Goal: Book appointment/travel/reservation

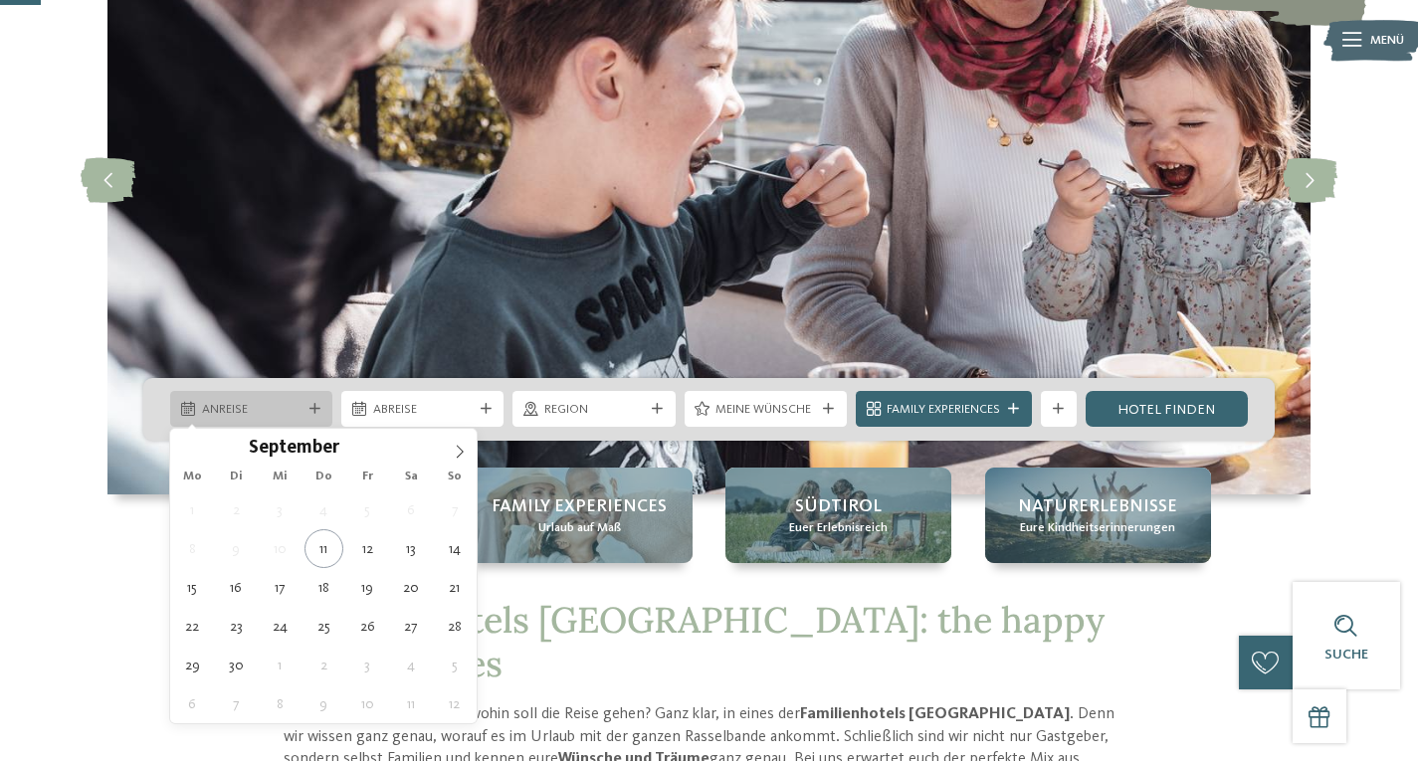
click at [307, 411] on div at bounding box center [314, 409] width 18 height 11
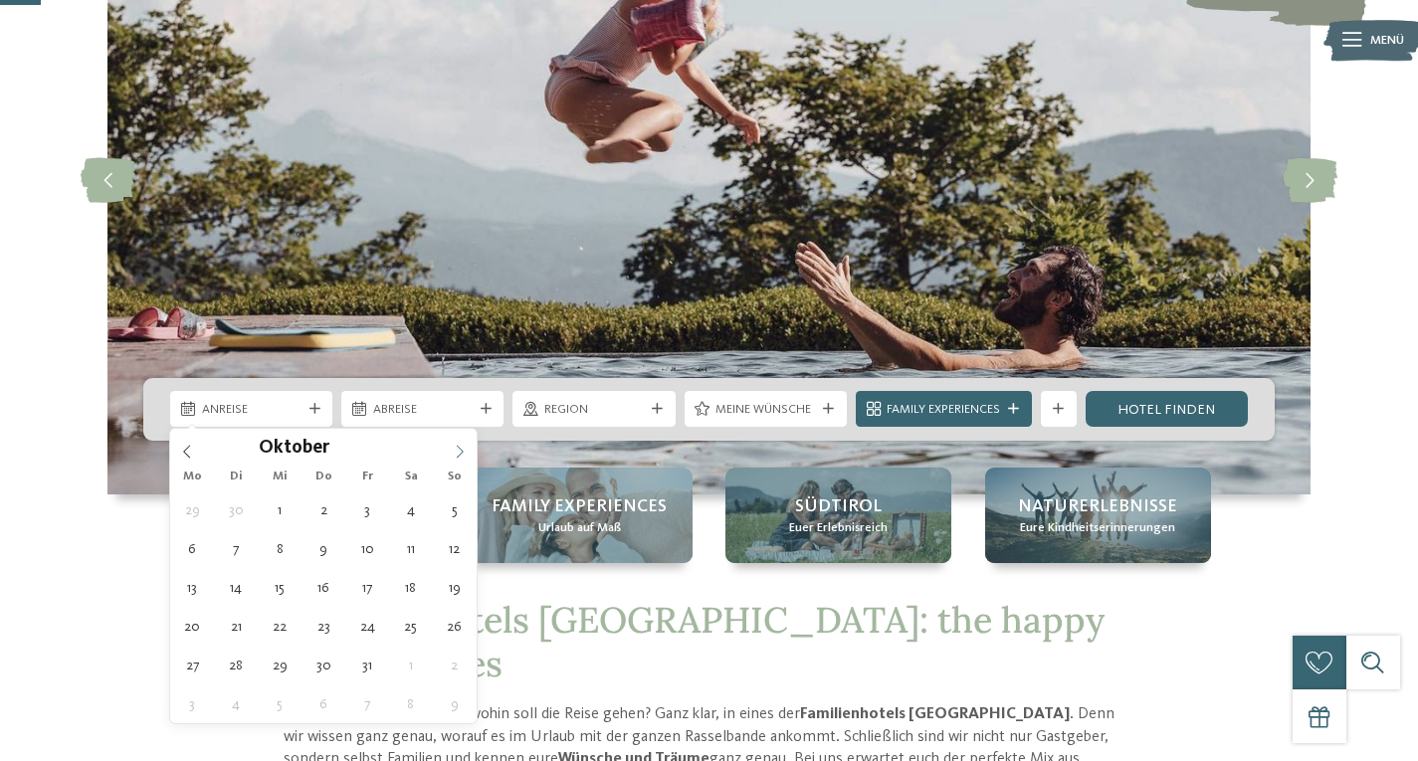
click at [451, 455] on span at bounding box center [460, 446] width 34 height 34
type div "14.10.2025"
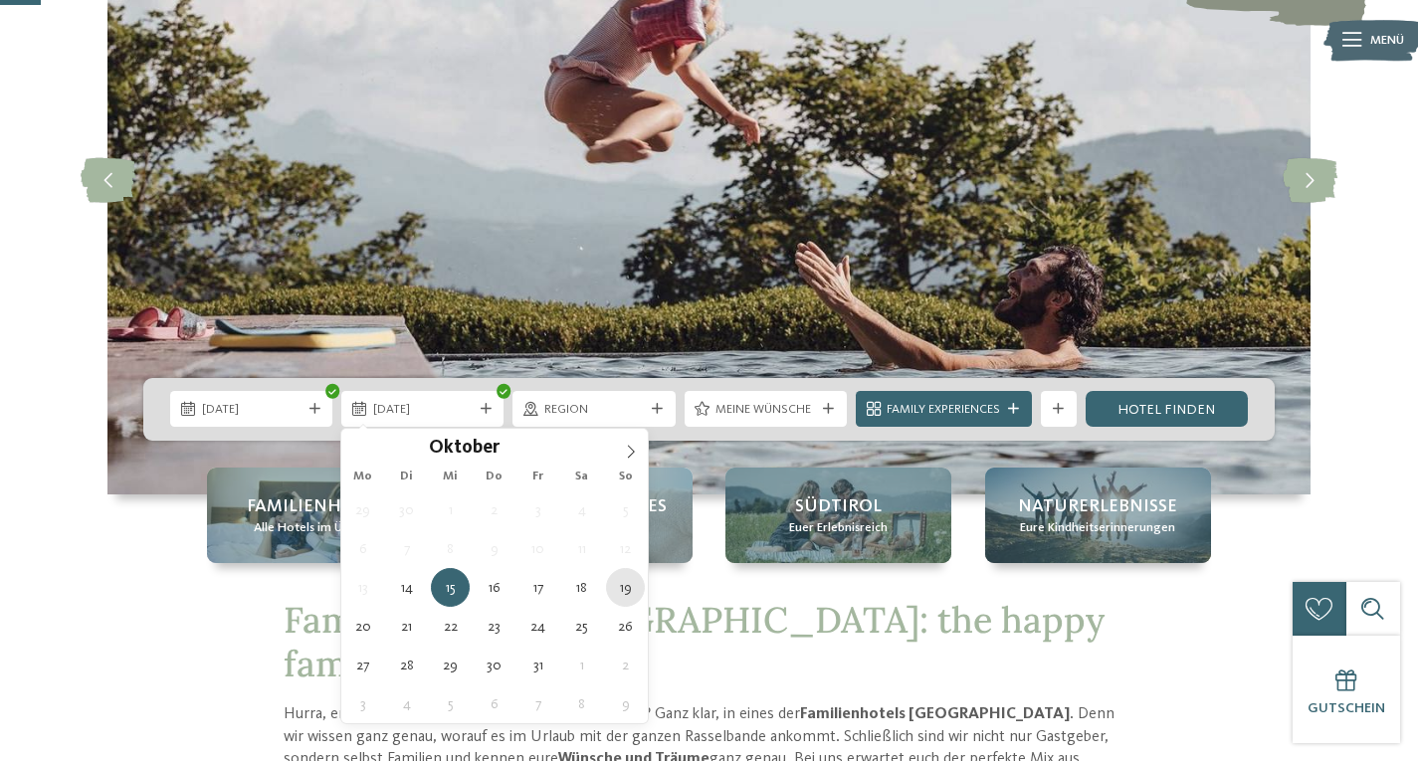
type div "19.10.2025"
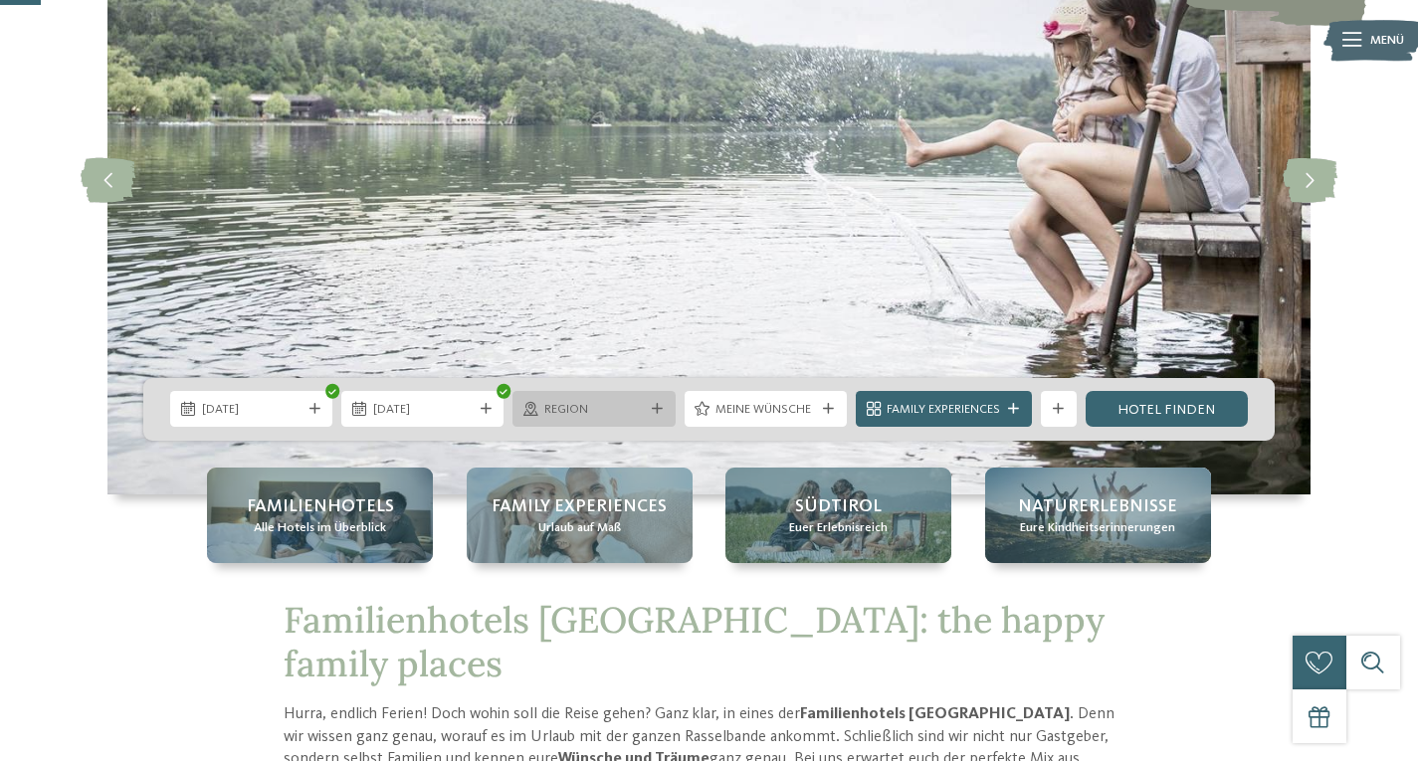
click at [656, 412] on icon at bounding box center [657, 409] width 11 height 11
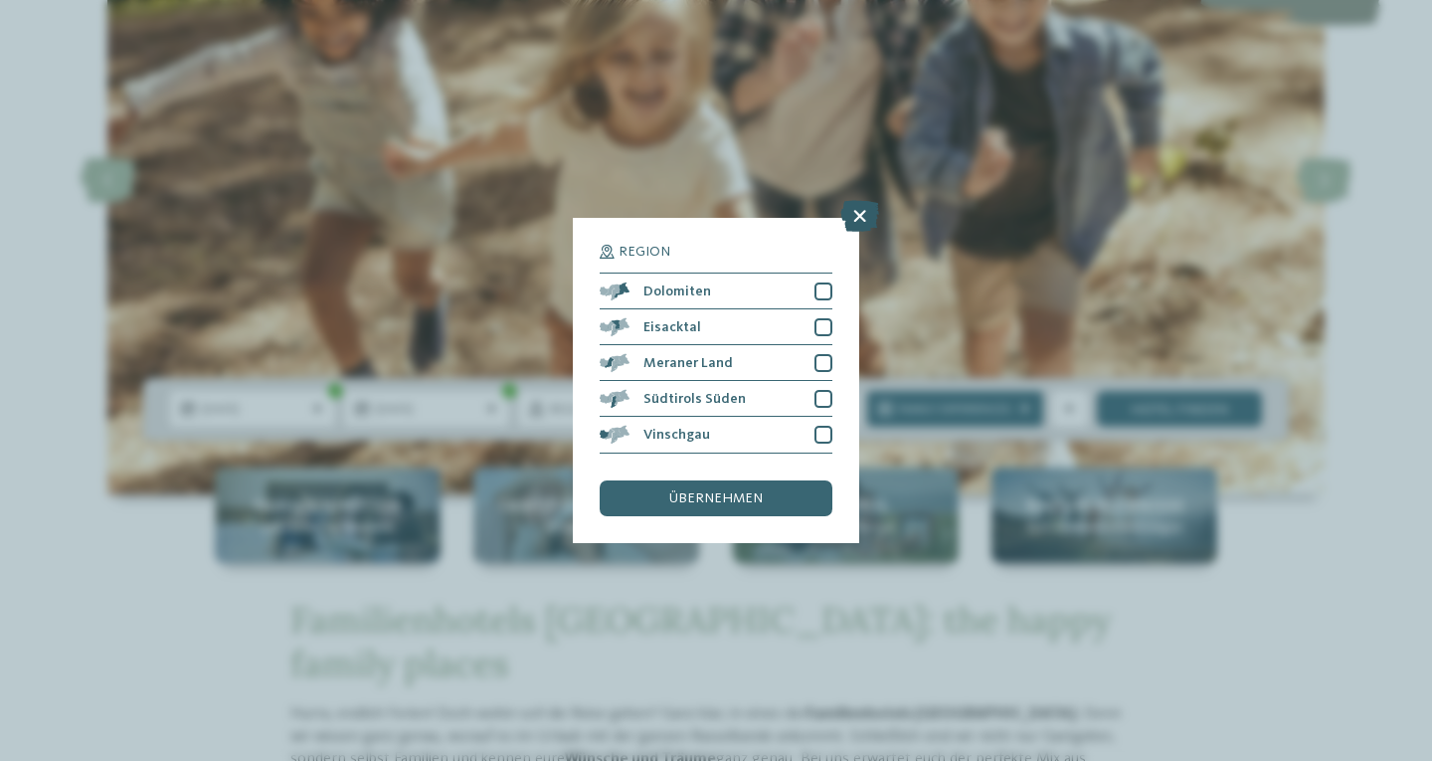
click at [857, 212] on icon at bounding box center [860, 217] width 39 height 32
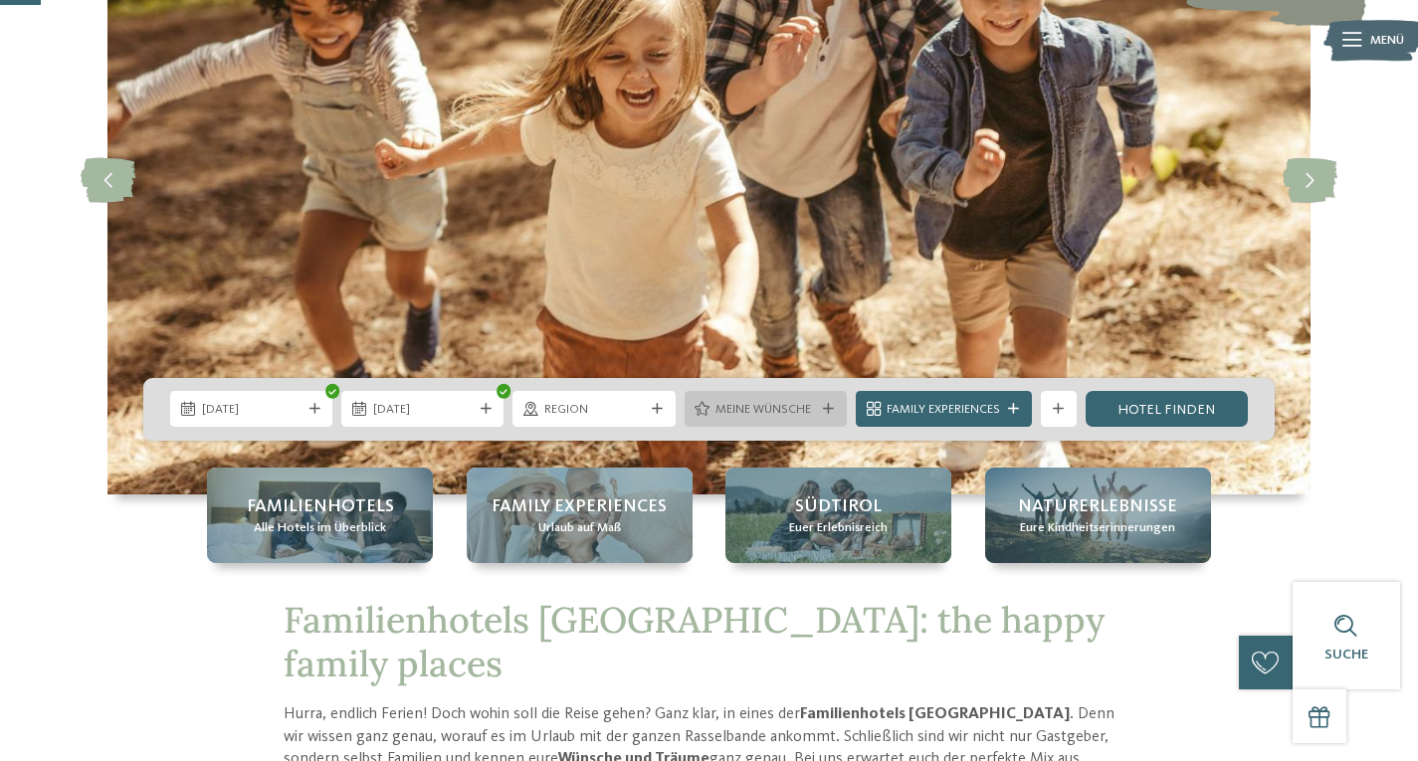
click at [816, 408] on div "Meine Wünsche" at bounding box center [765, 409] width 108 height 19
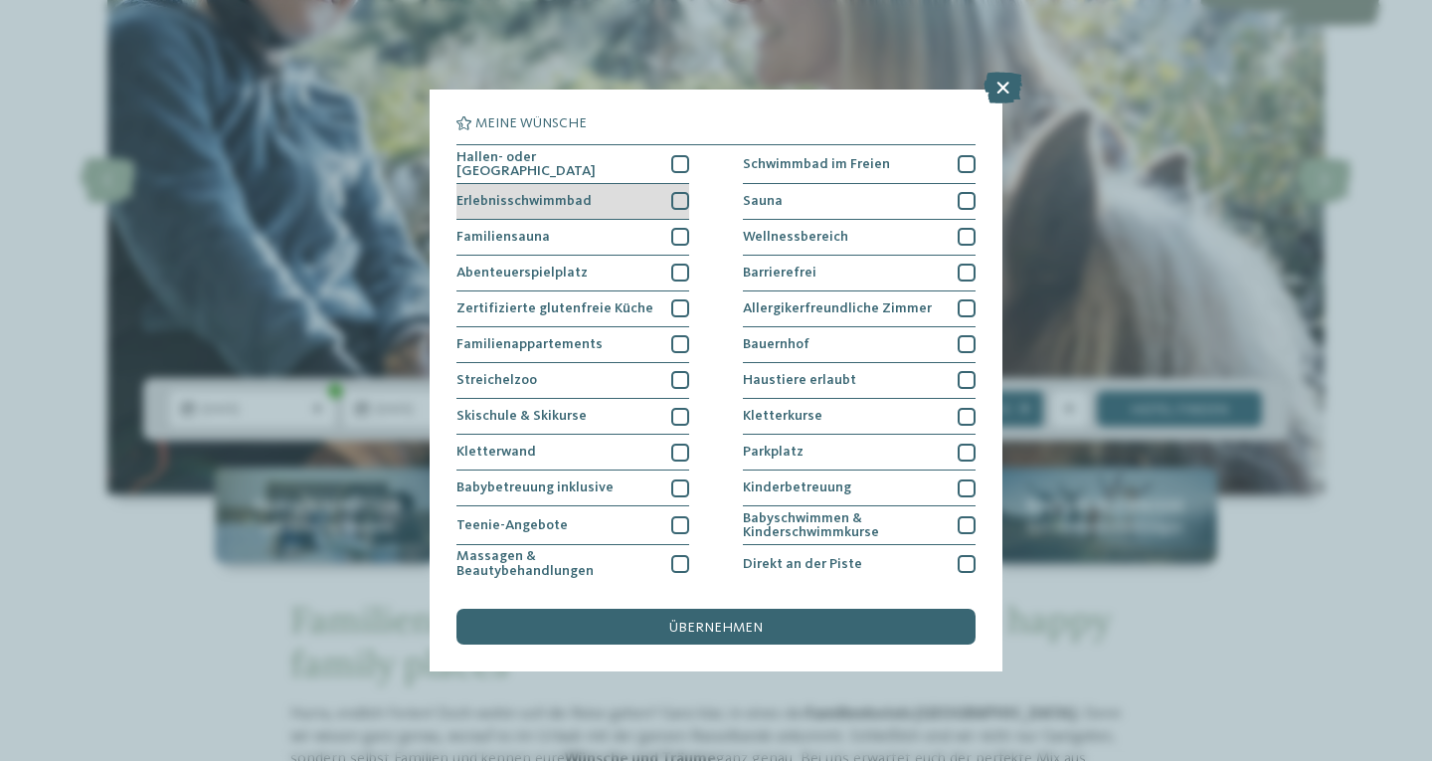
click at [681, 205] on div at bounding box center [680, 201] width 18 height 18
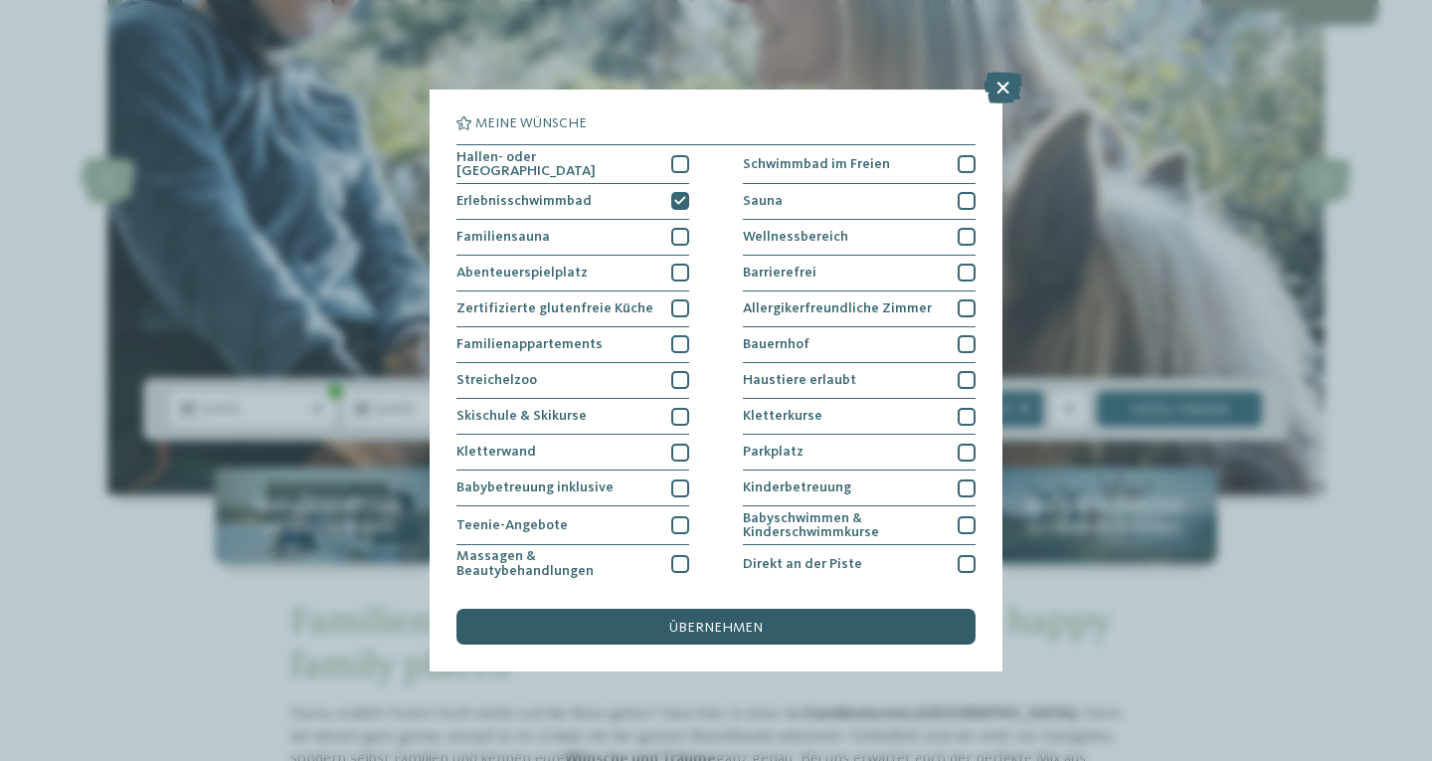
click at [732, 615] on div "übernehmen" at bounding box center [716, 627] width 519 height 36
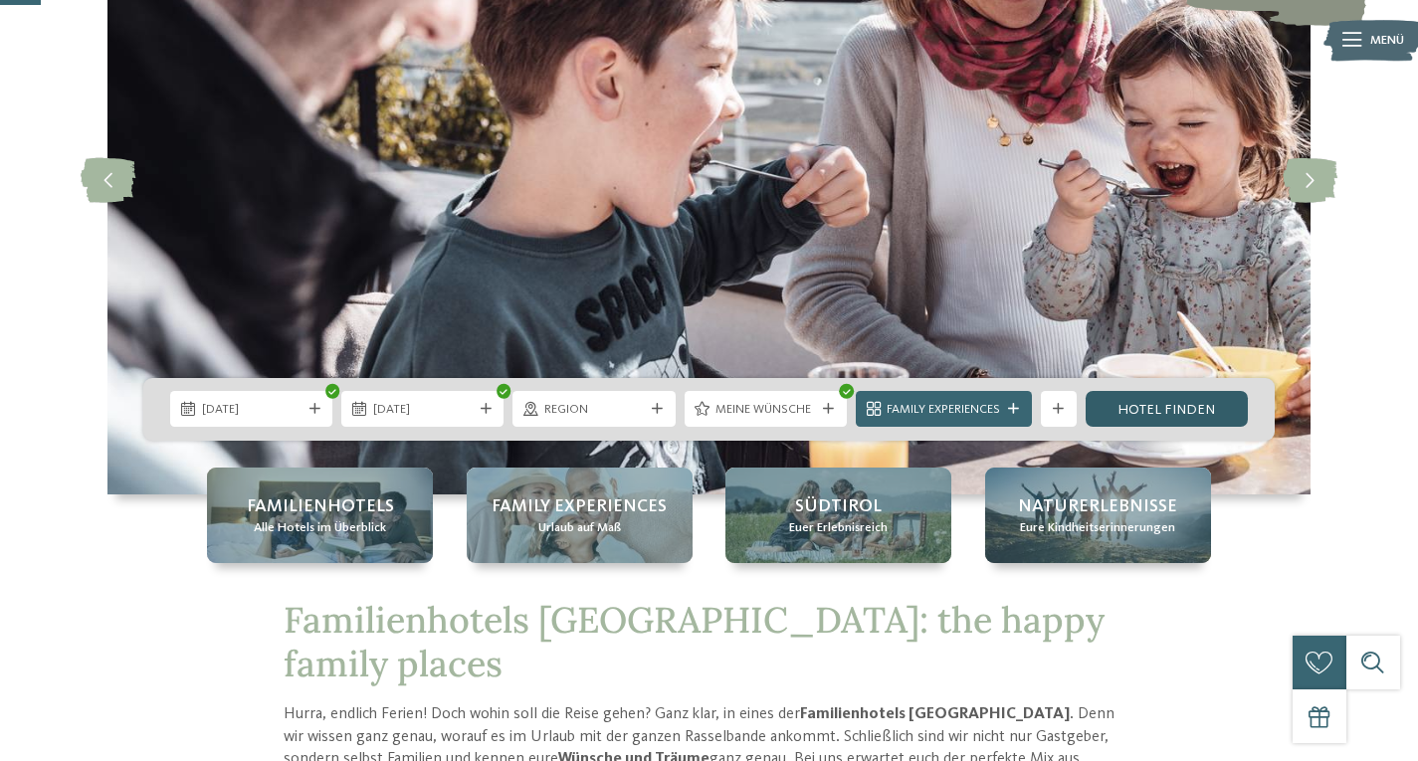
click at [1121, 403] on link "Hotel finden" at bounding box center [1166, 409] width 162 height 36
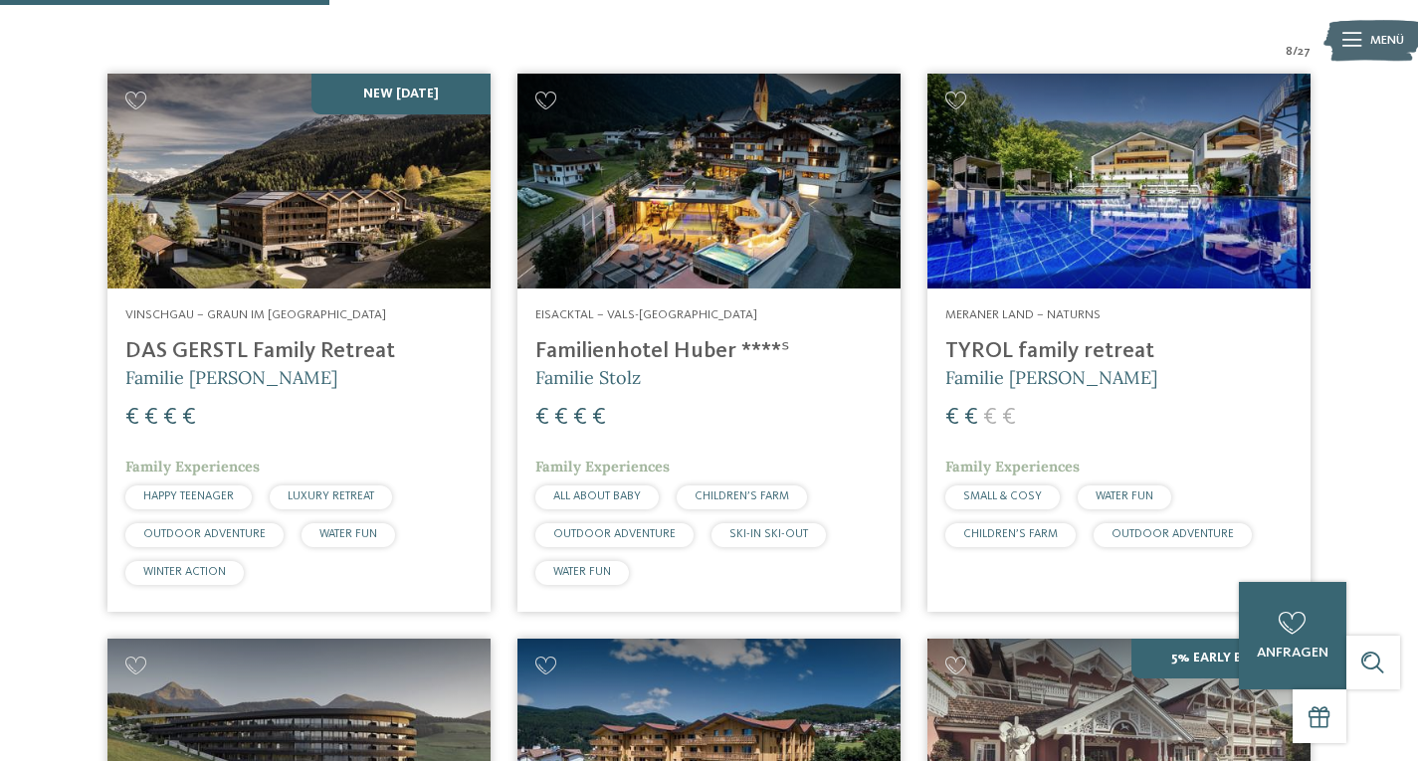
scroll to position [643, 0]
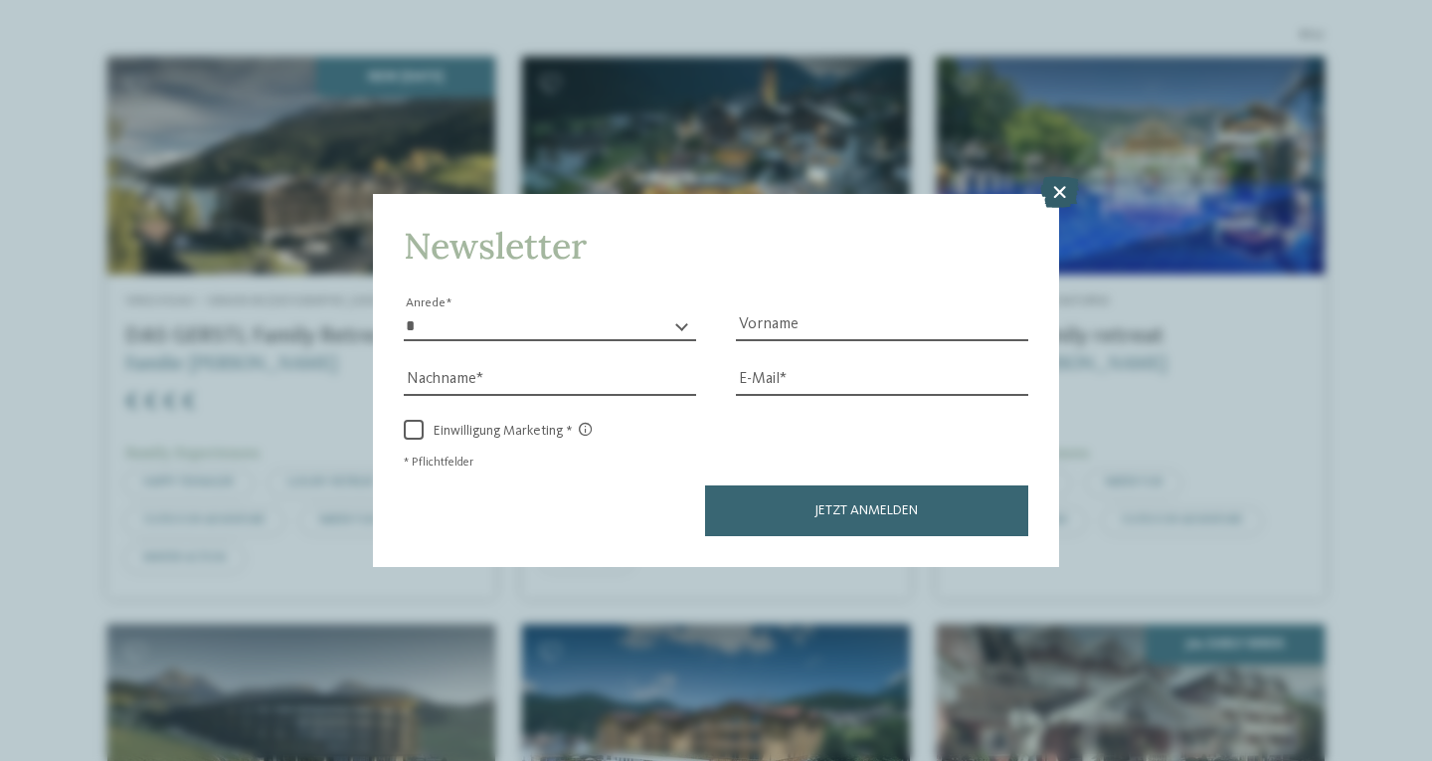
click at [1055, 191] on icon at bounding box center [1060, 192] width 39 height 32
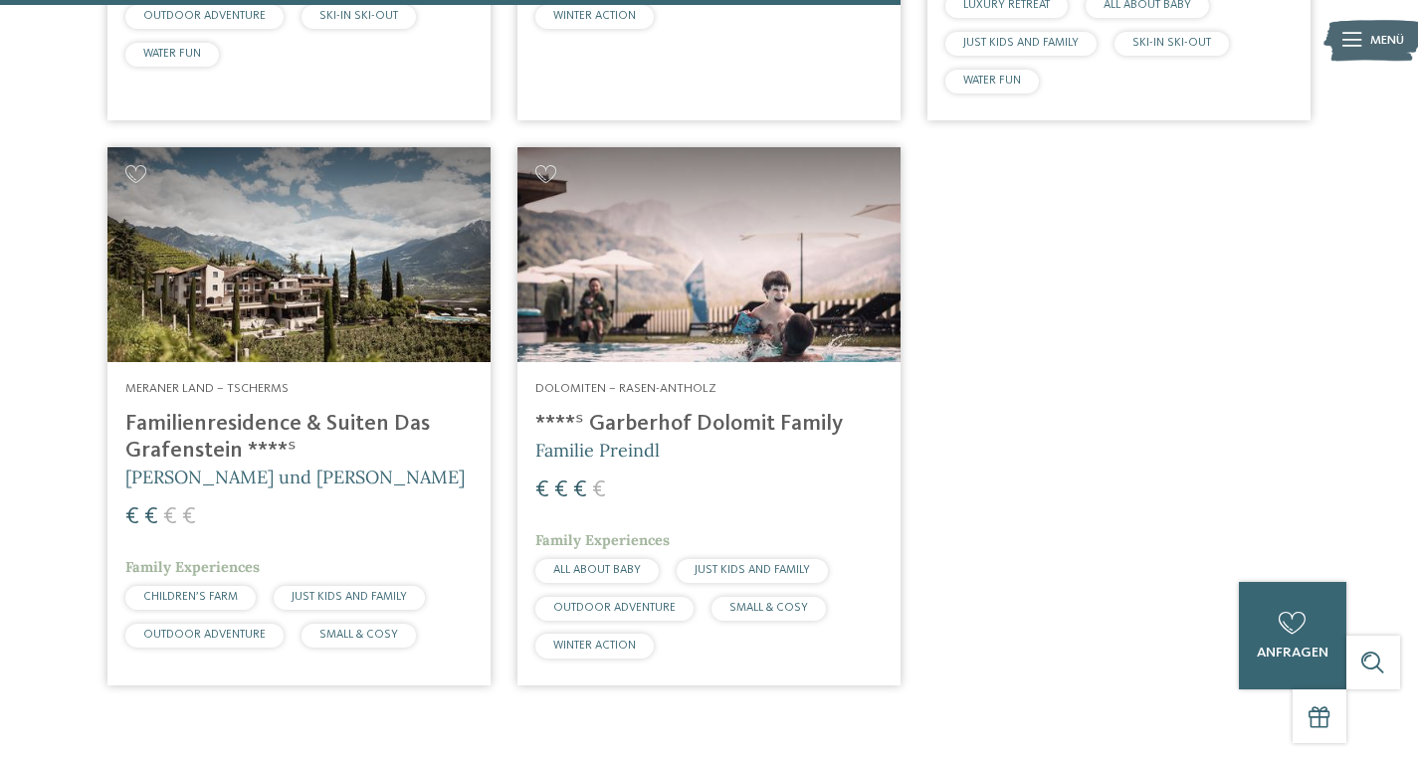
scroll to position [1710, 0]
click at [655, 363] on div "Dolomiten – Rasen-Antholz ****ˢ Garberhof Dolomit Family Familie Preindl € € € …" at bounding box center [708, 522] width 383 height 322
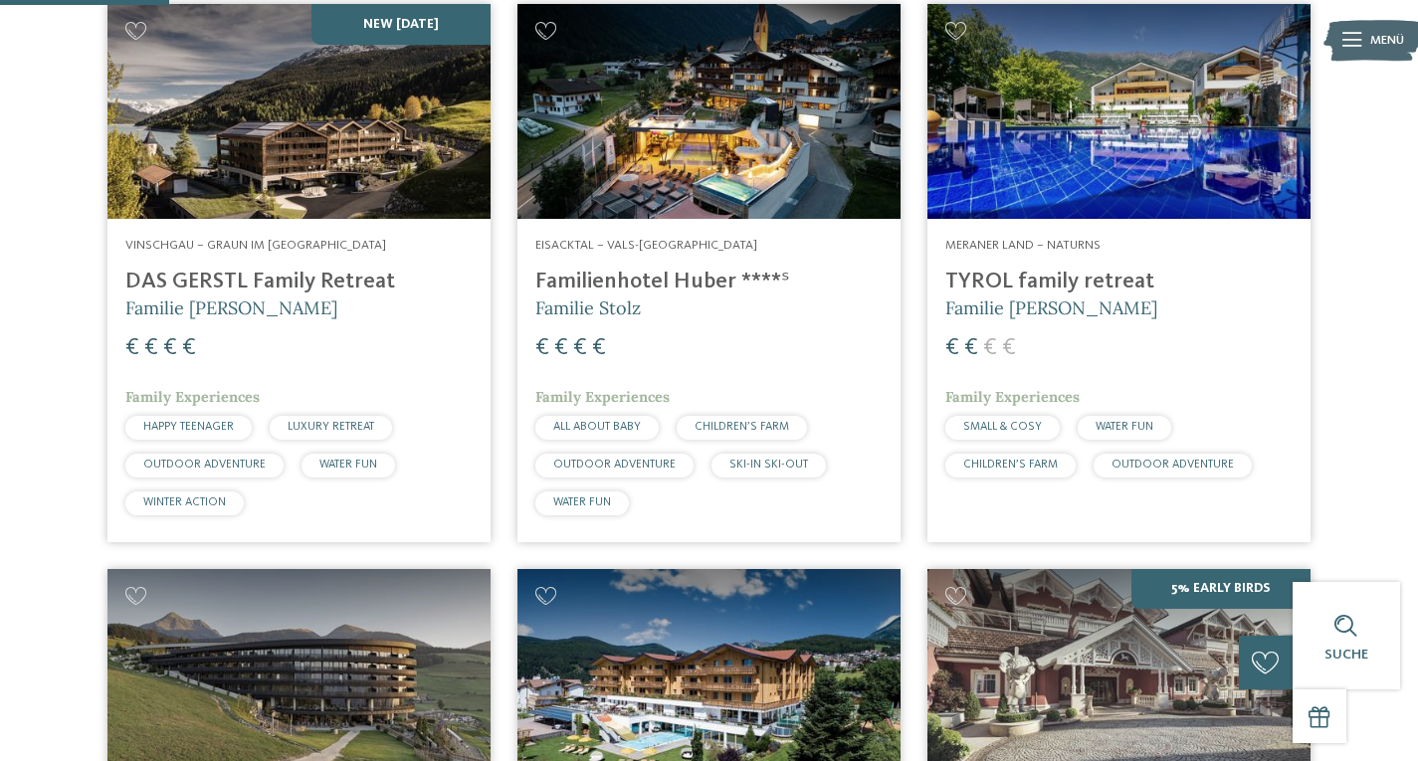
scroll to position [0, 0]
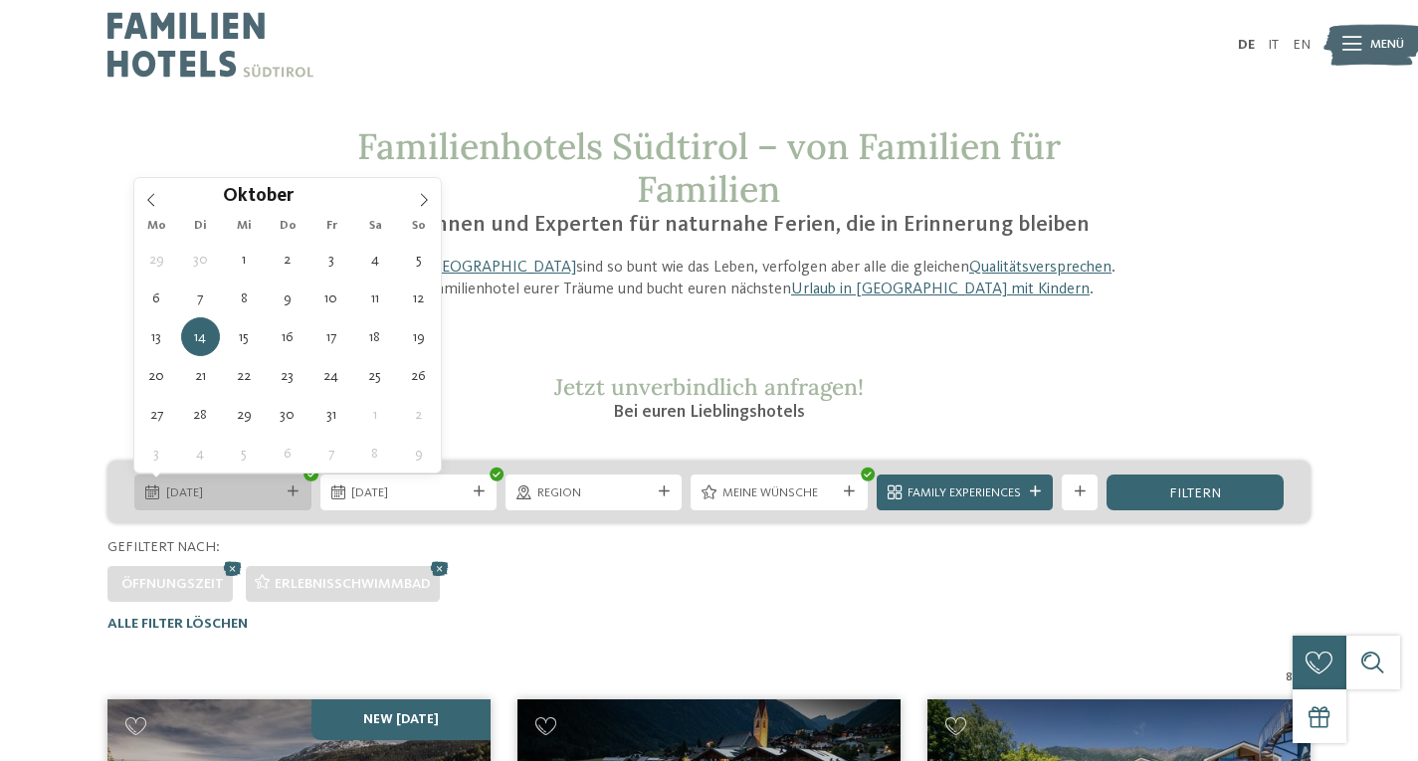
click at [298, 480] on div "14.10.2025" at bounding box center [222, 493] width 176 height 36
type div "21.10.2025"
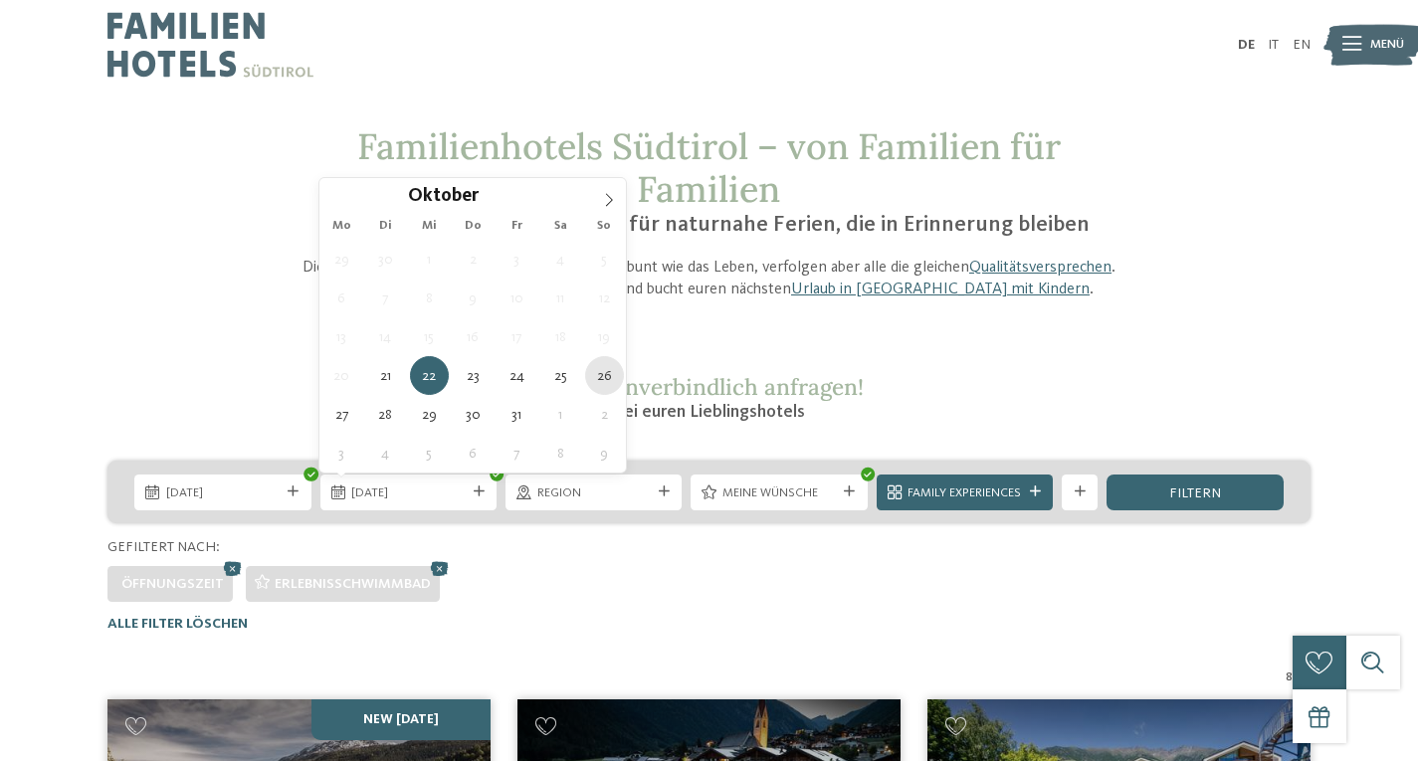
type div "26.10.2025"
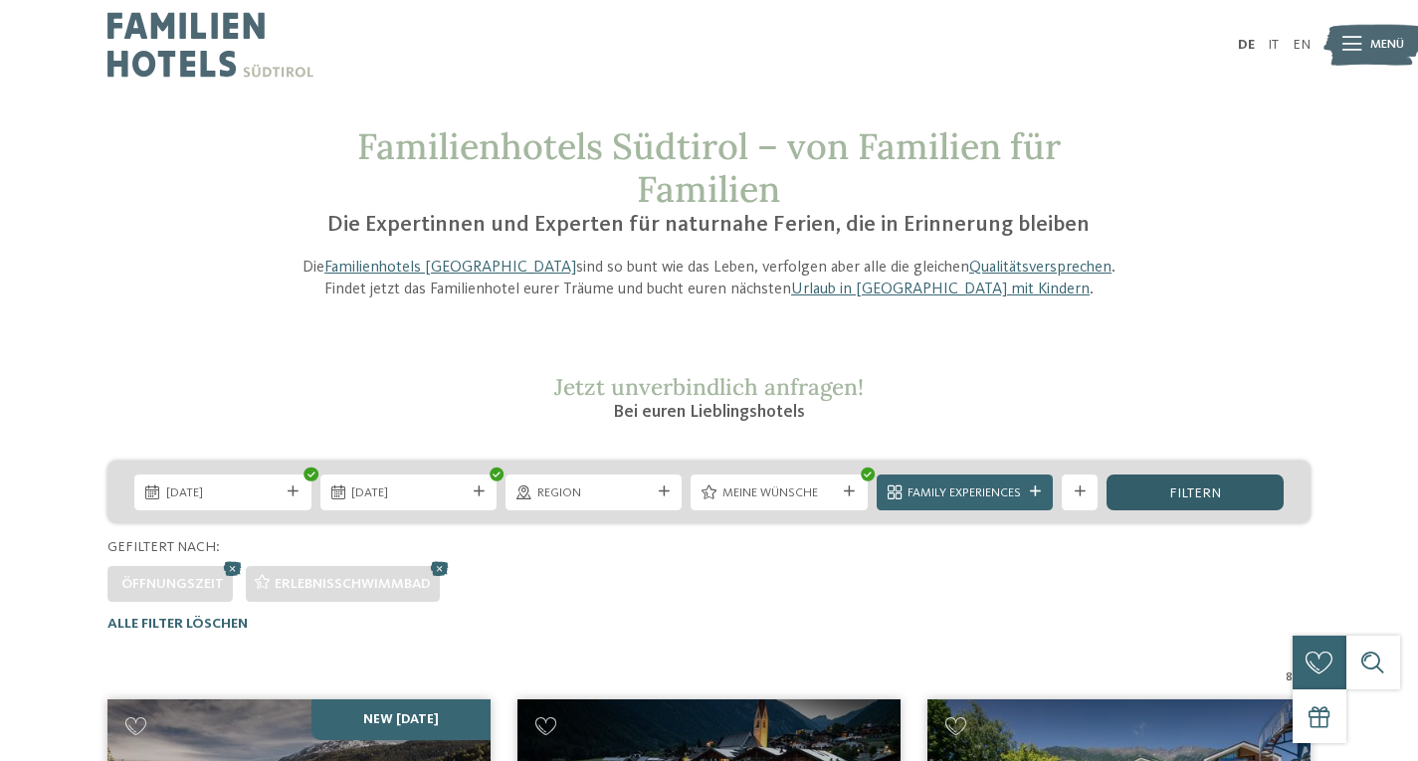
click at [1167, 494] on div "filtern" at bounding box center [1194, 493] width 176 height 36
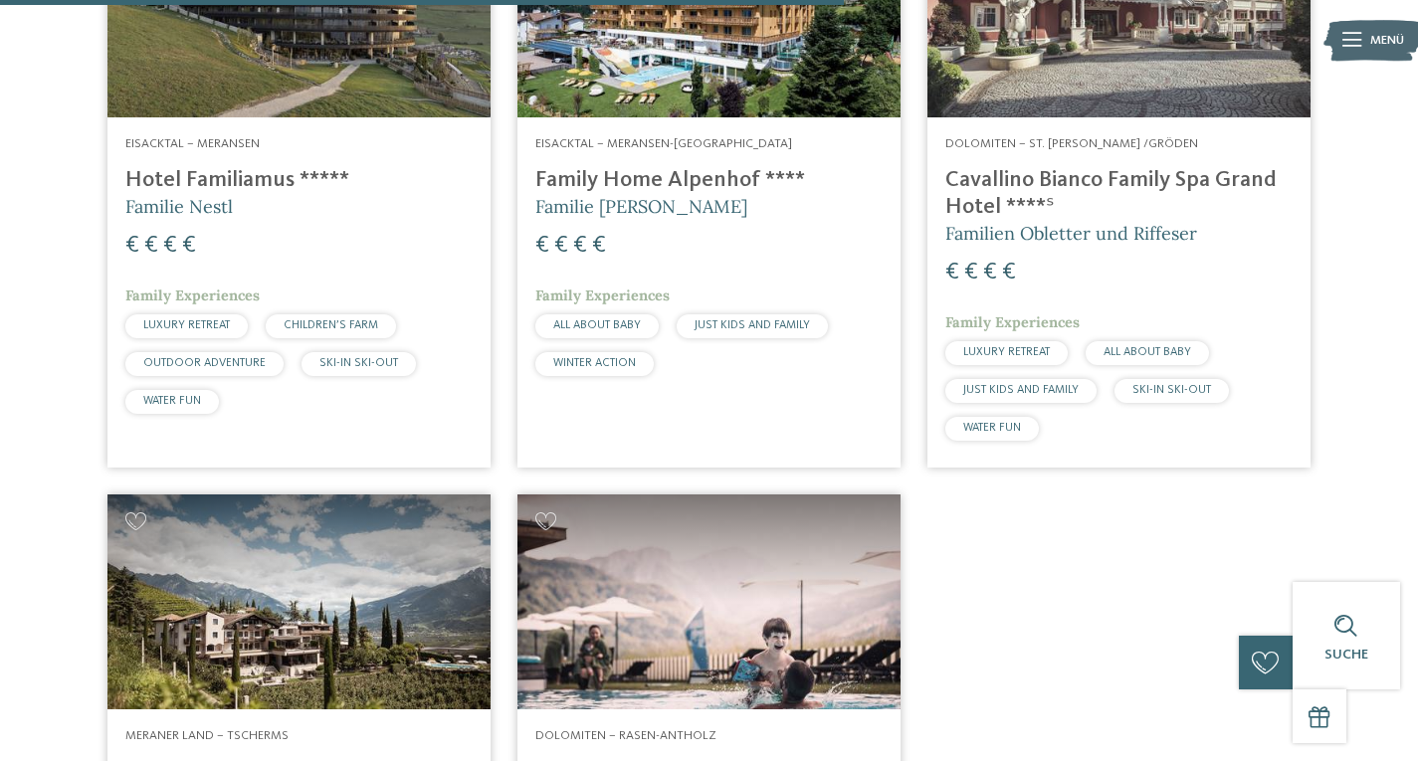
scroll to position [1800, 0]
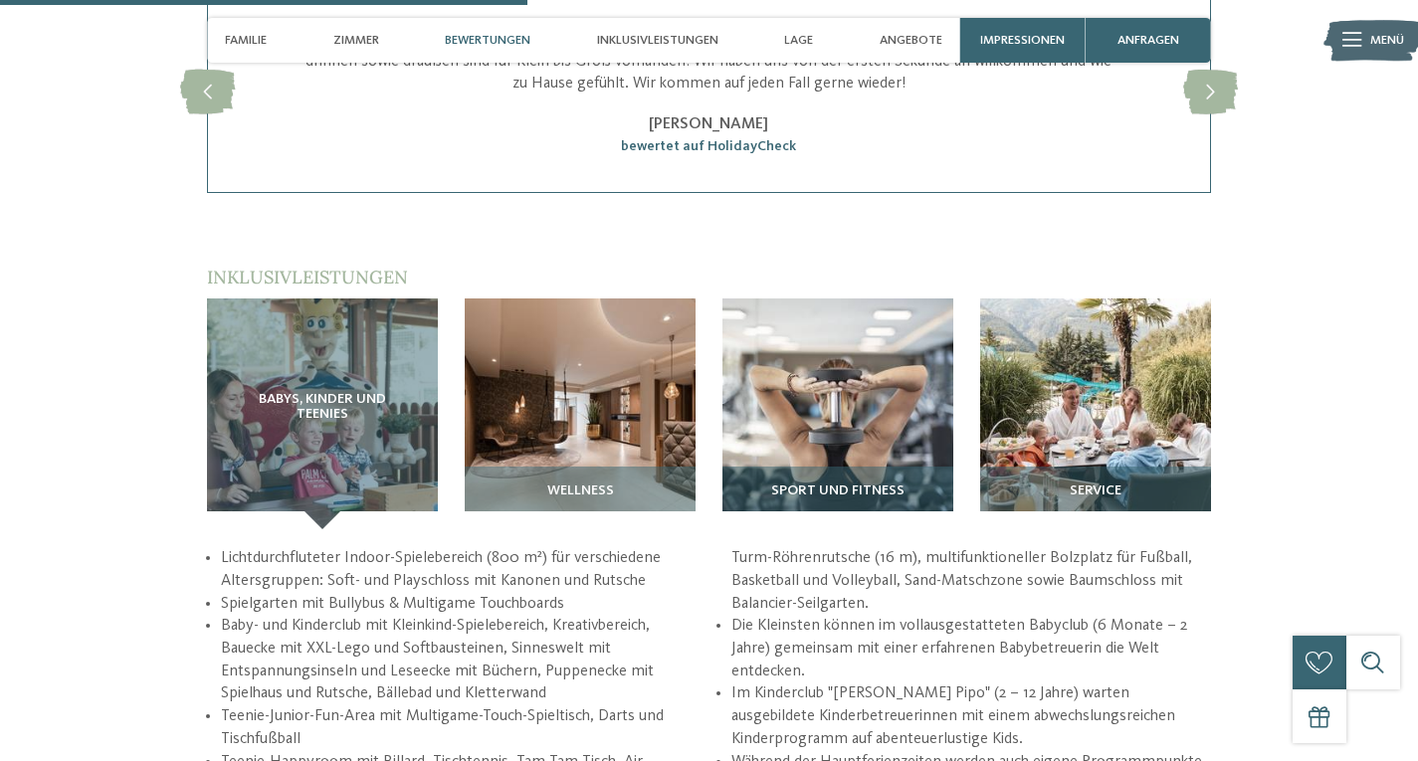
scroll to position [2276, 0]
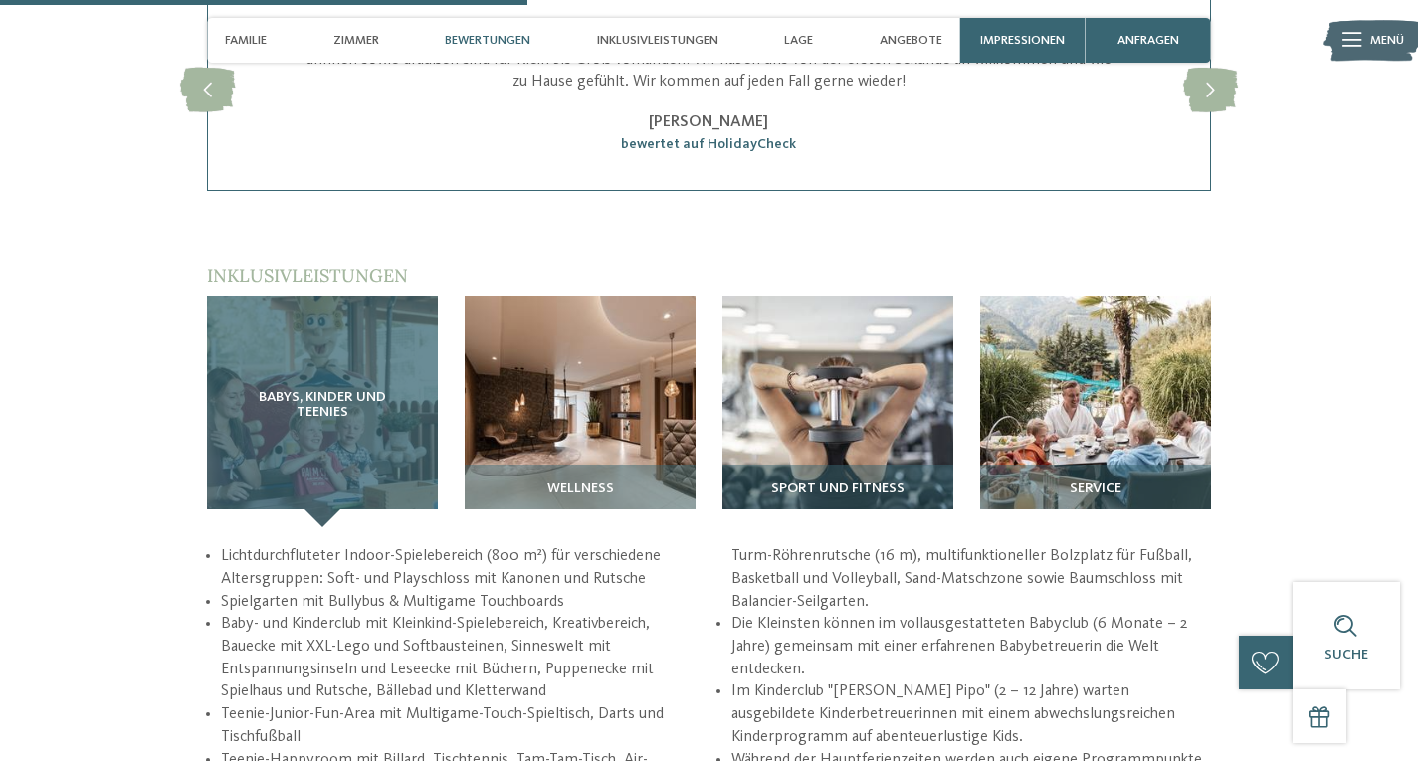
click at [300, 402] on span "Babys, Kinder und Teenies" at bounding box center [322, 406] width 159 height 32
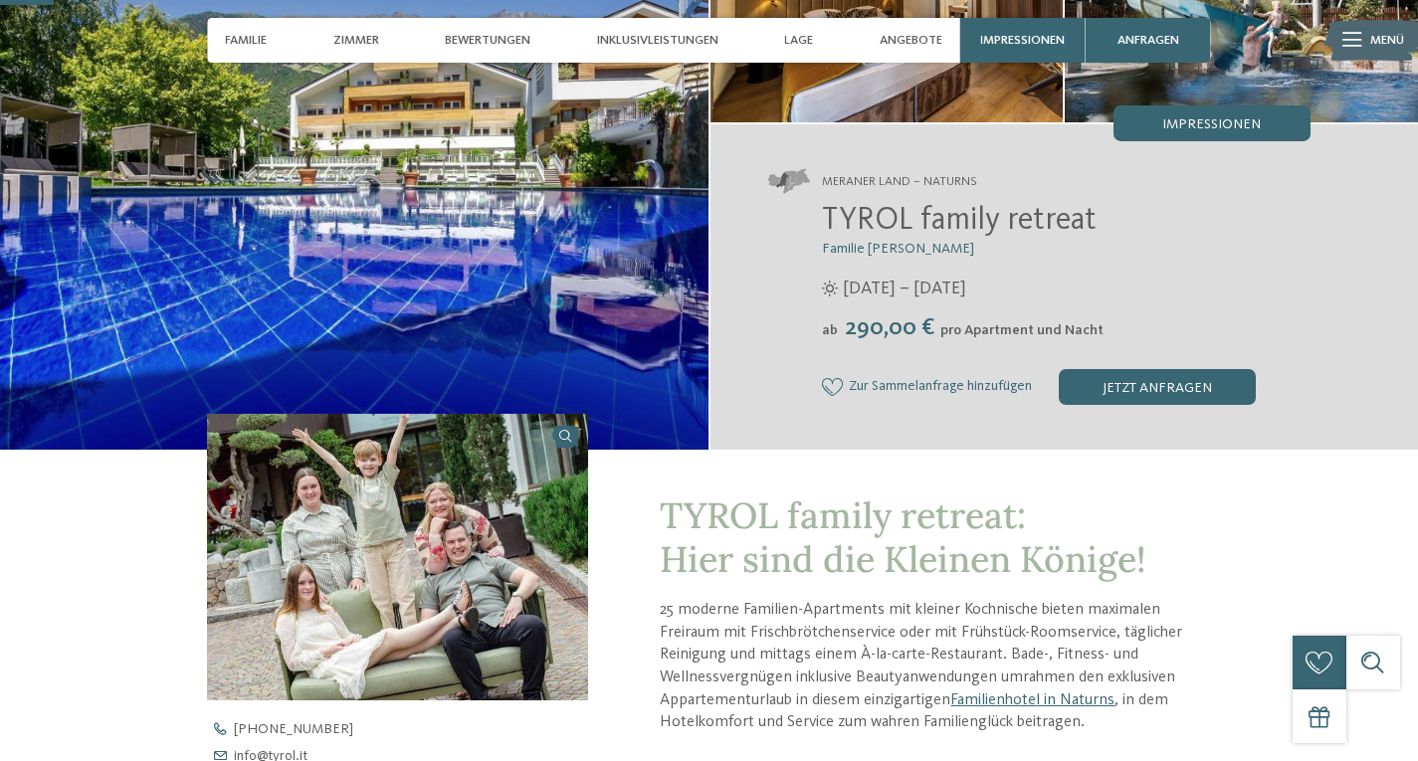
scroll to position [0, 0]
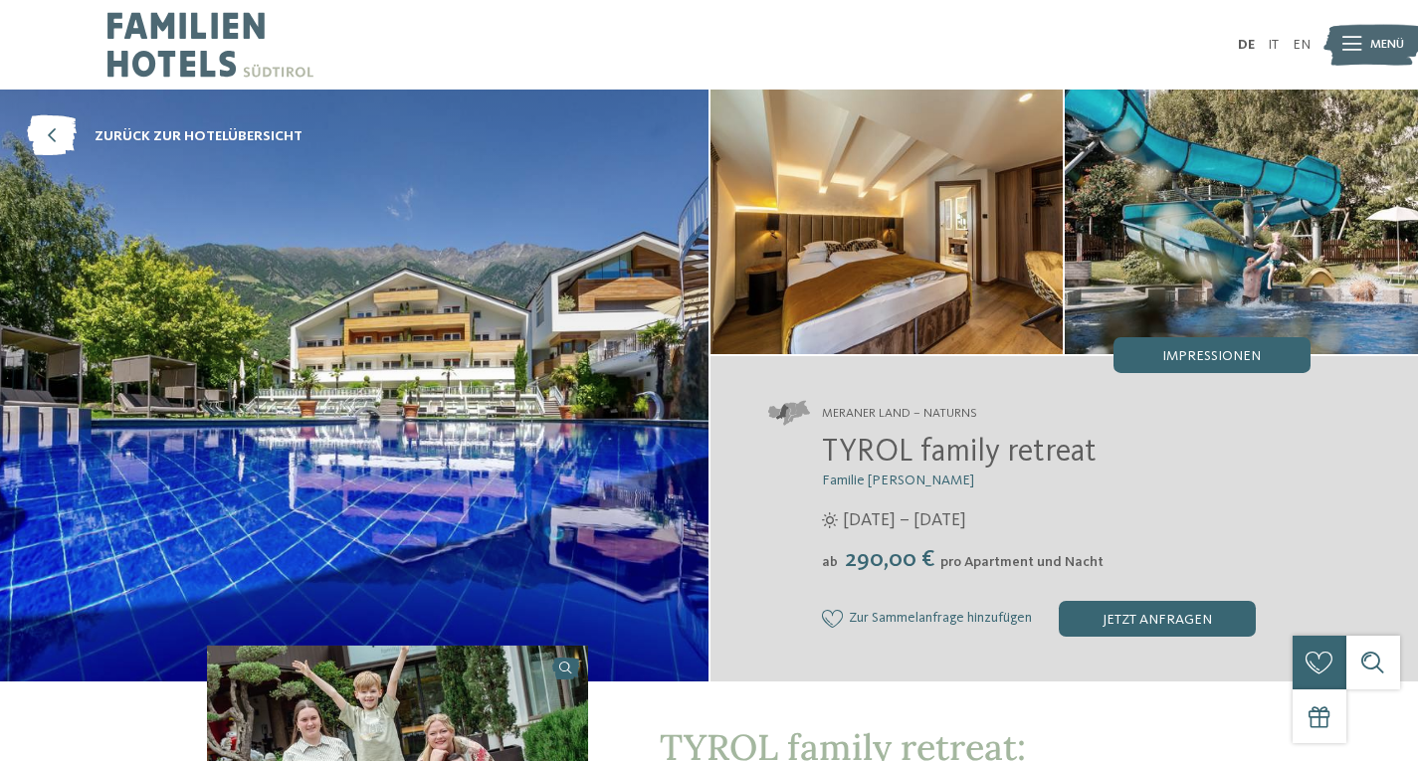
click at [1342, 42] on icon at bounding box center [1351, 45] width 19 height 14
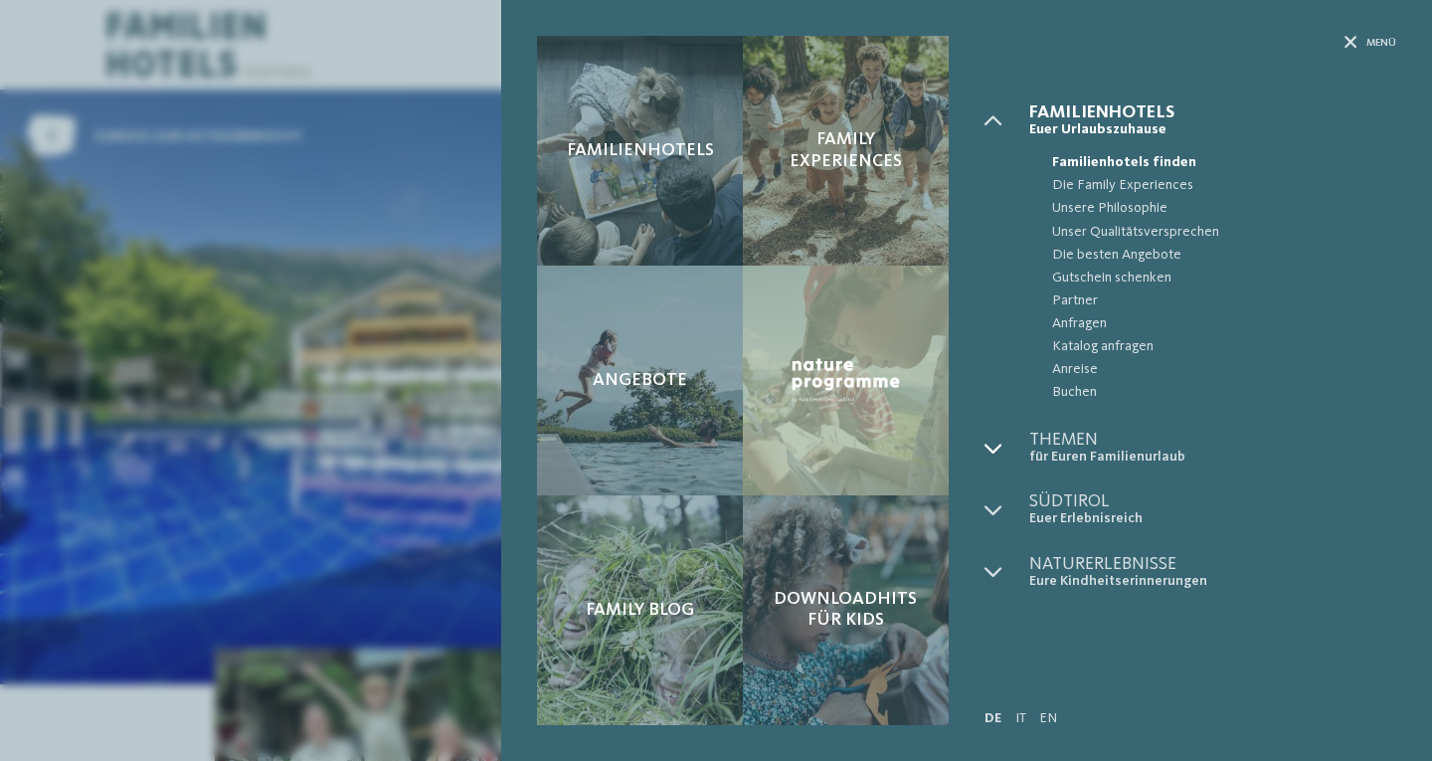
click at [989, 437] on div at bounding box center [1007, 448] width 45 height 35
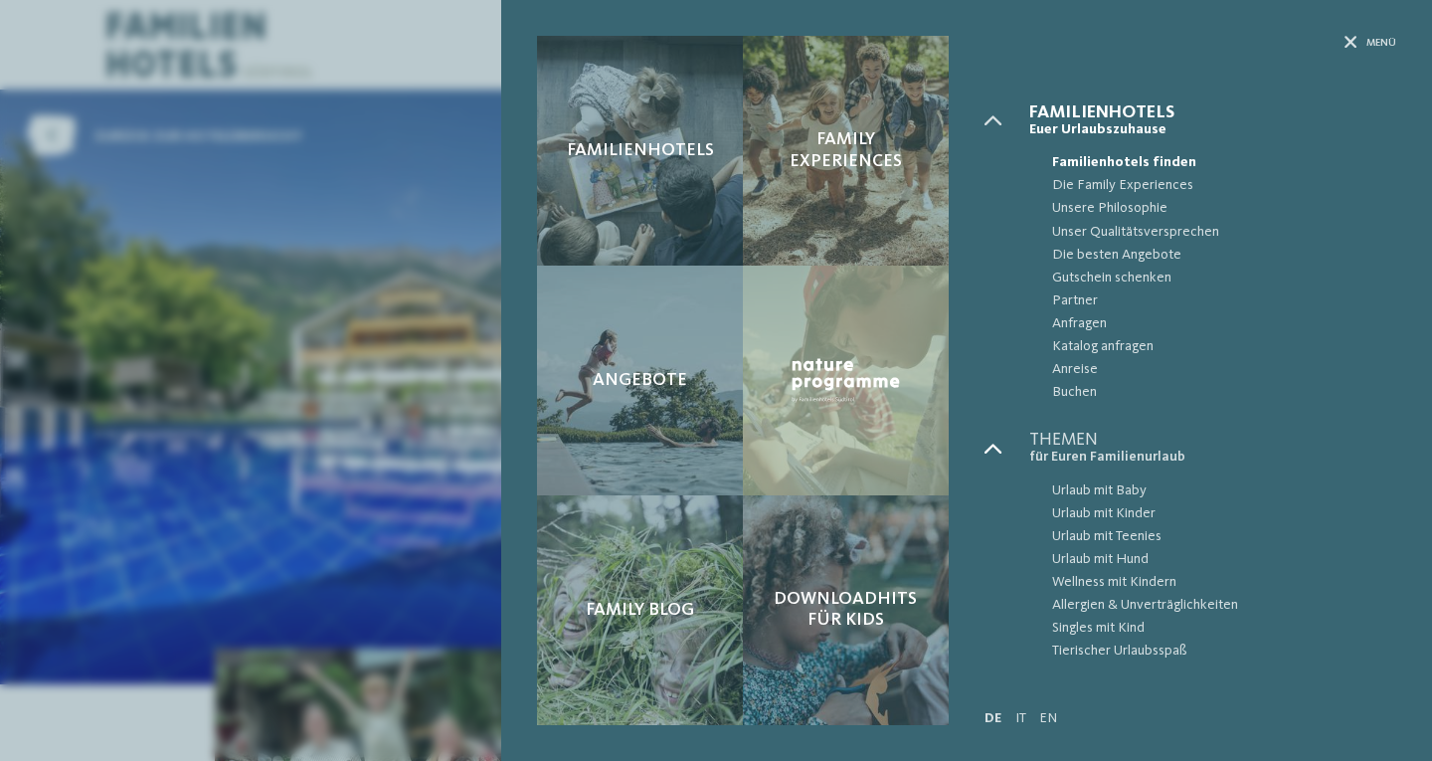
click at [989, 437] on div at bounding box center [1007, 448] width 45 height 35
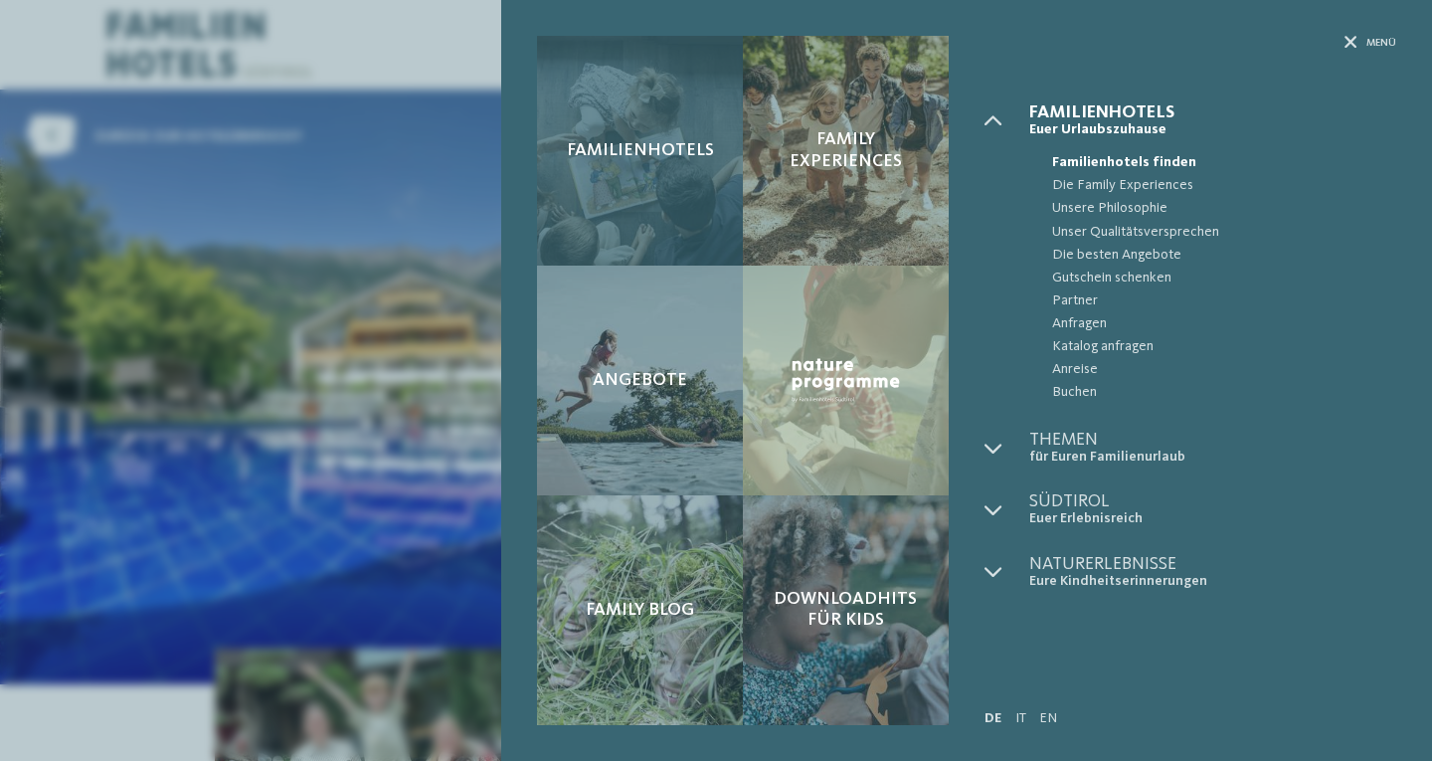
click at [660, 152] on span "Familienhotels" at bounding box center [640, 151] width 147 height 22
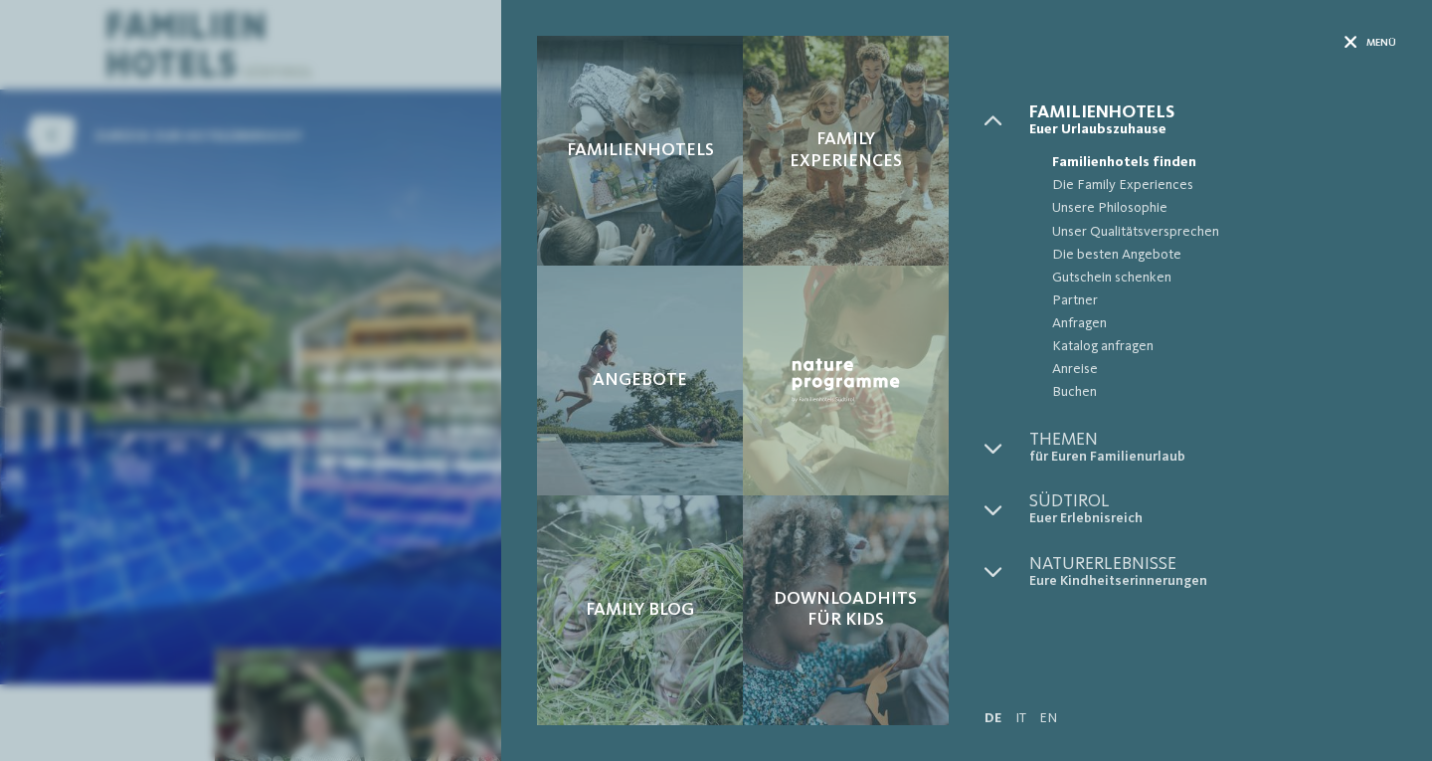
click at [1359, 41] on div "Menü" at bounding box center [1371, 43] width 52 height 15
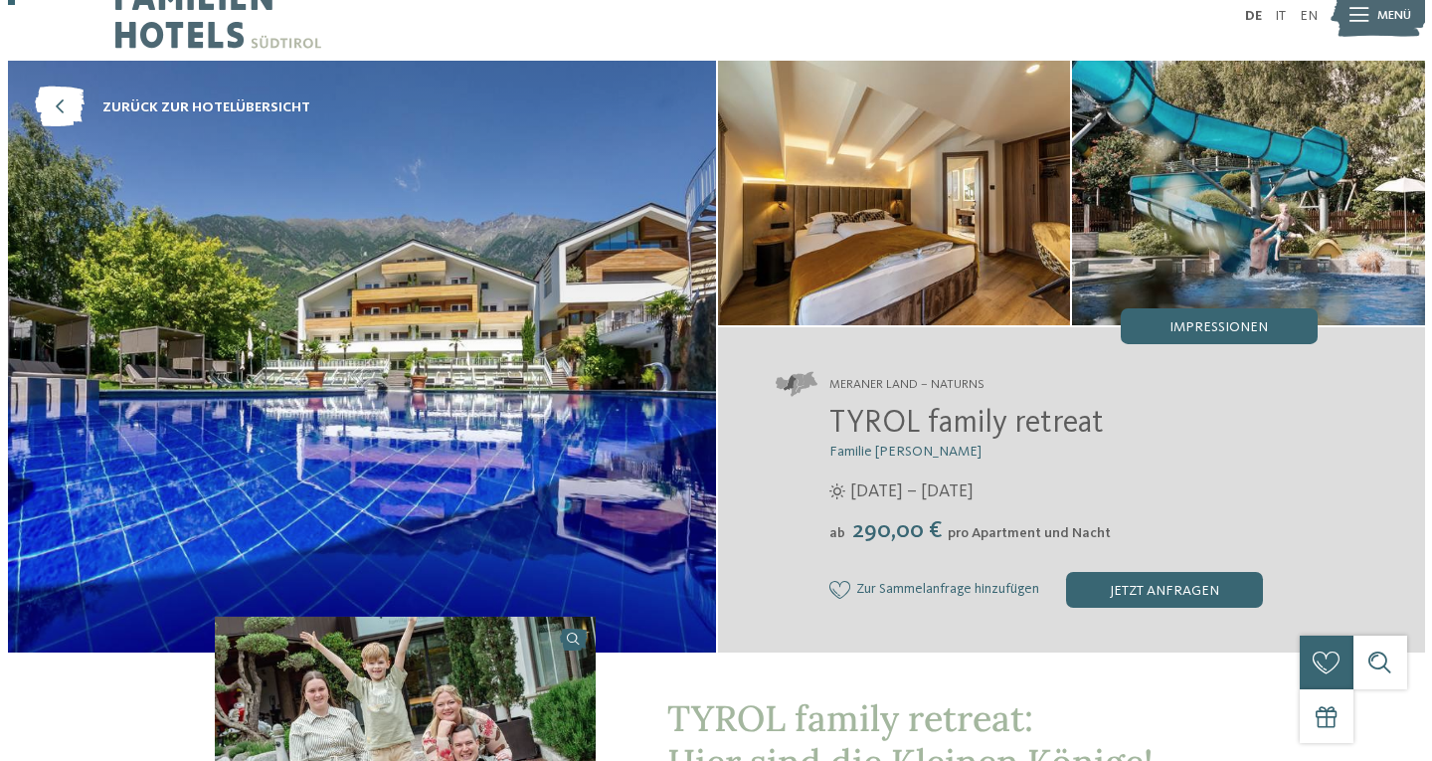
scroll to position [30, 0]
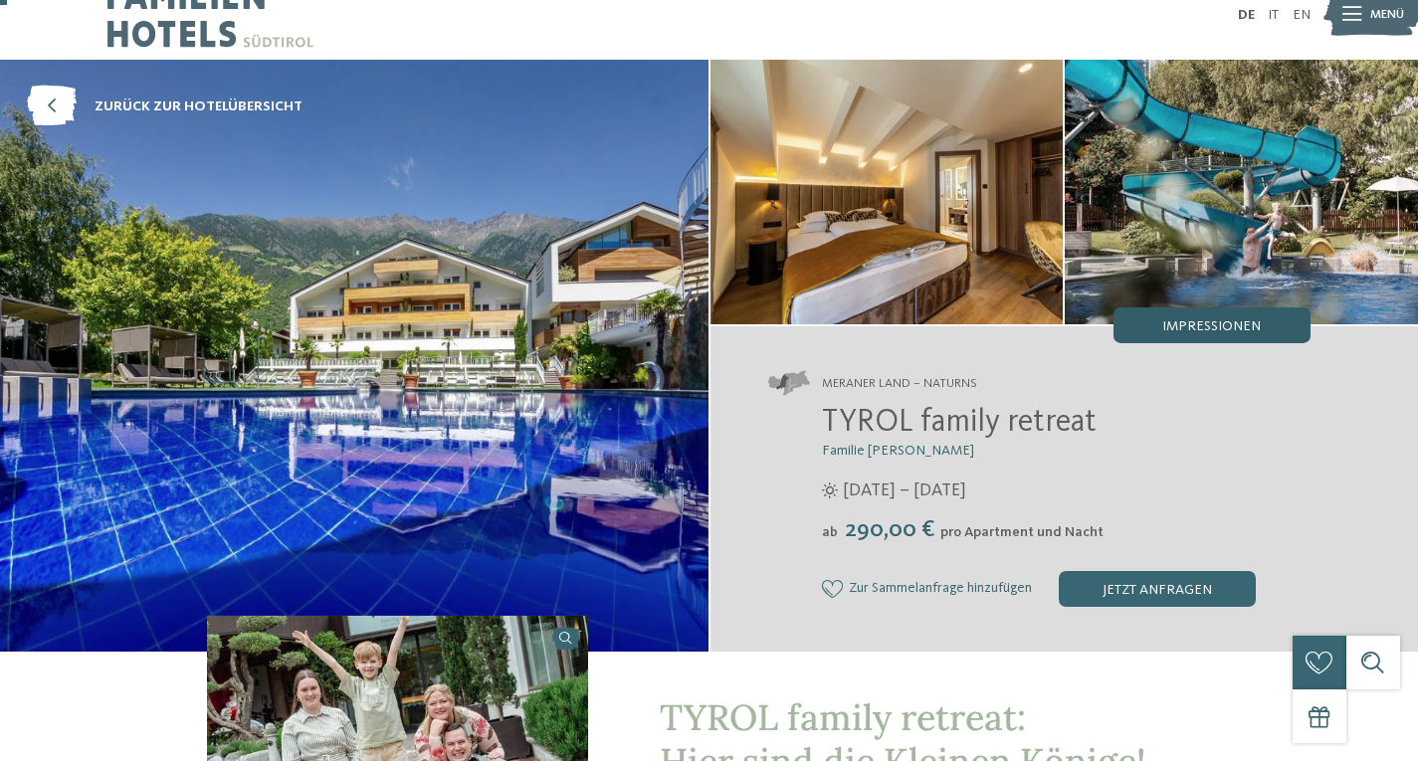
click at [1194, 321] on span "Impressionen" at bounding box center [1211, 326] width 98 height 14
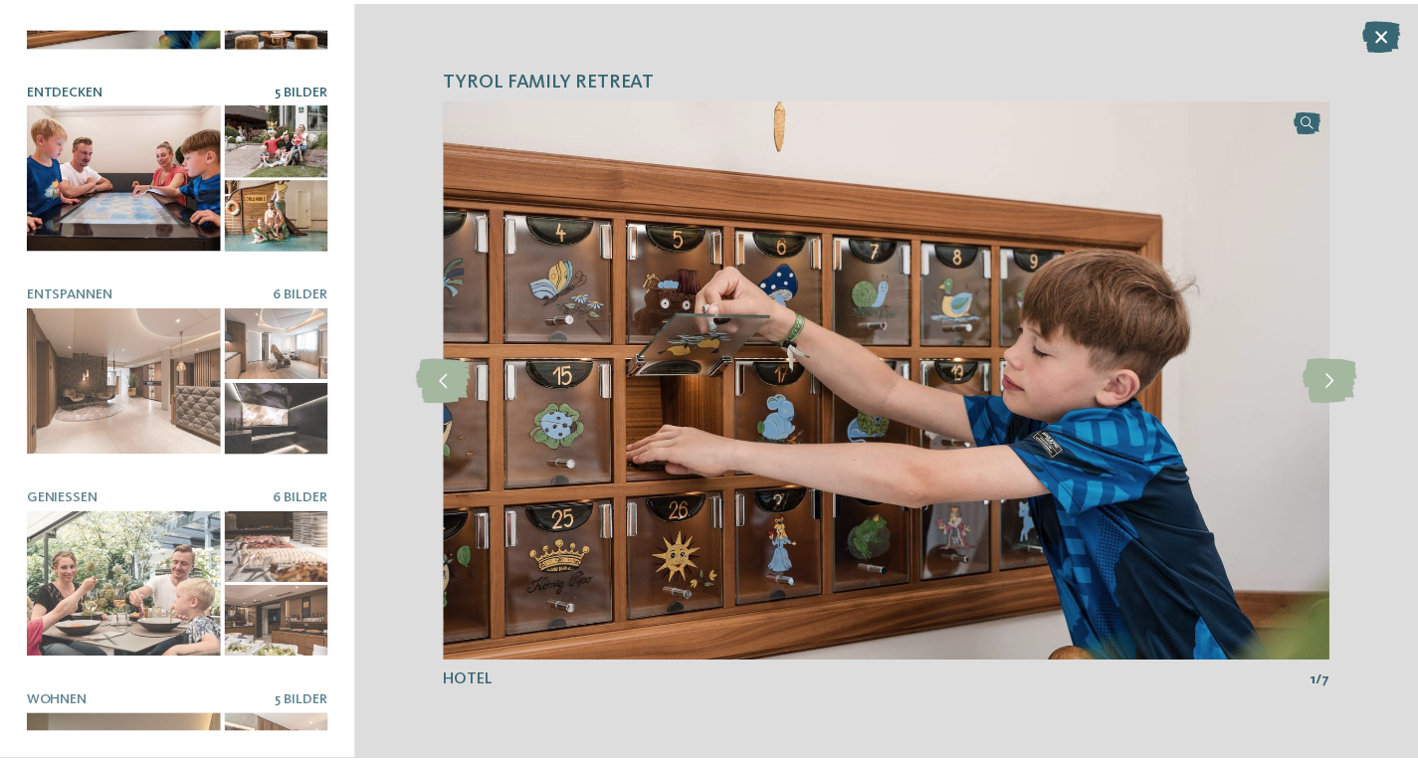
scroll to position [0, 0]
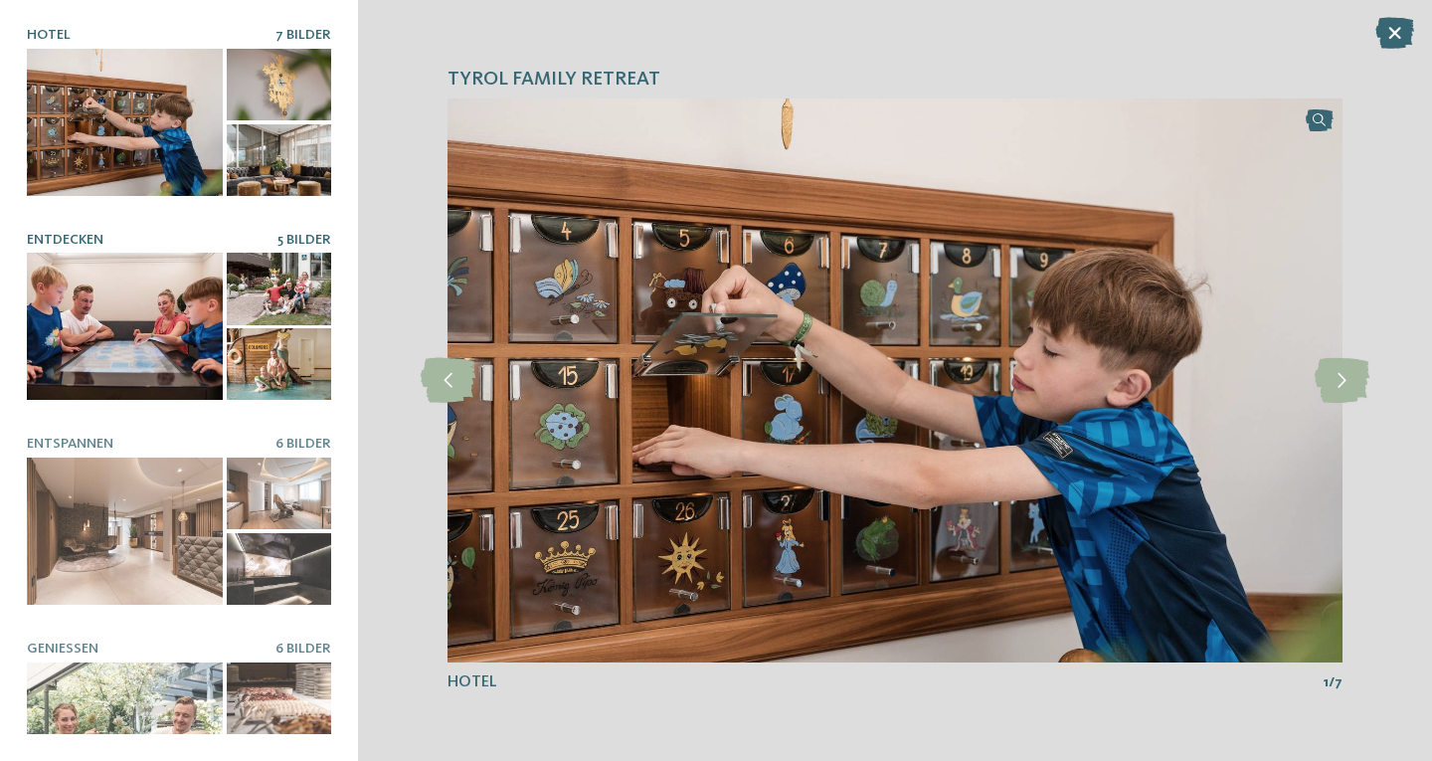
click at [249, 272] on div at bounding box center [279, 289] width 104 height 72
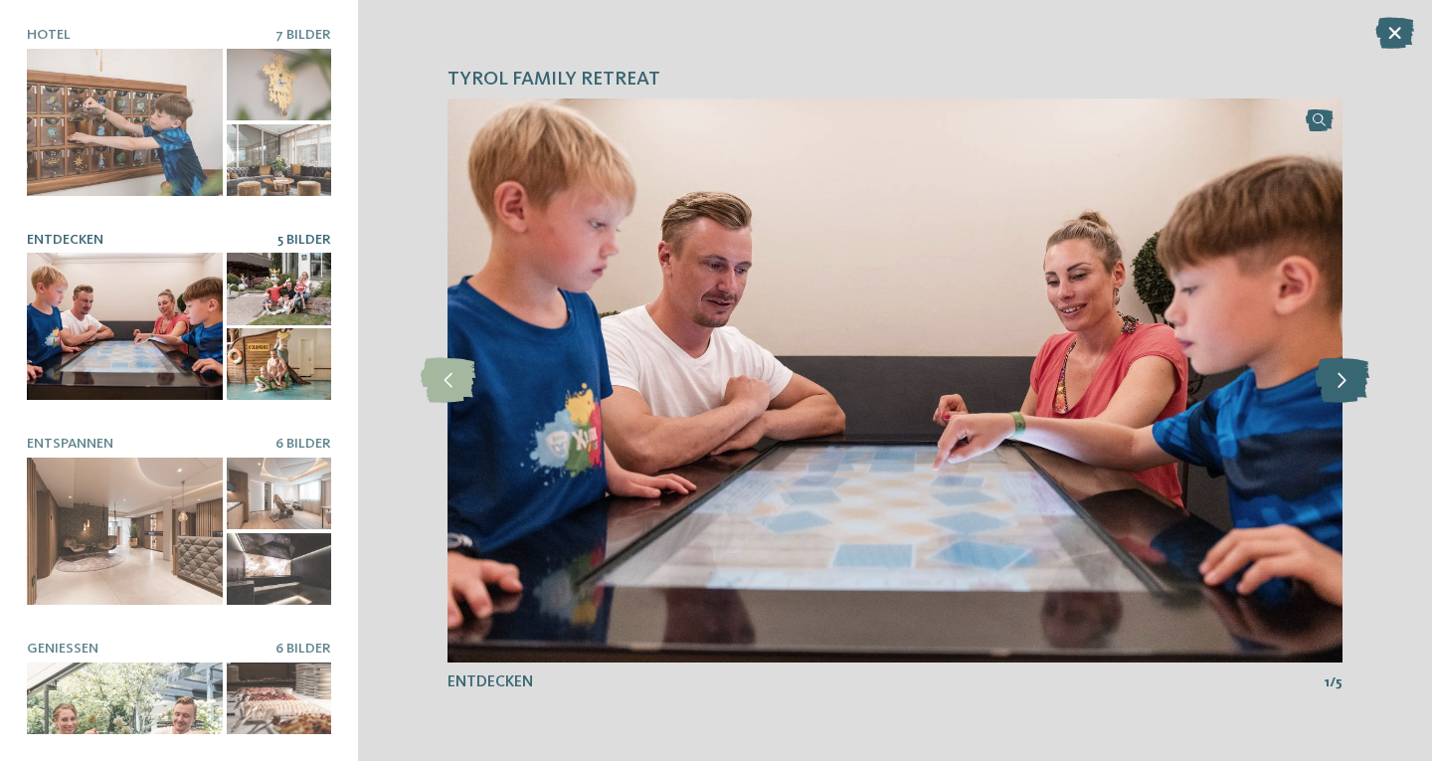
click at [1357, 374] on icon at bounding box center [1342, 380] width 55 height 45
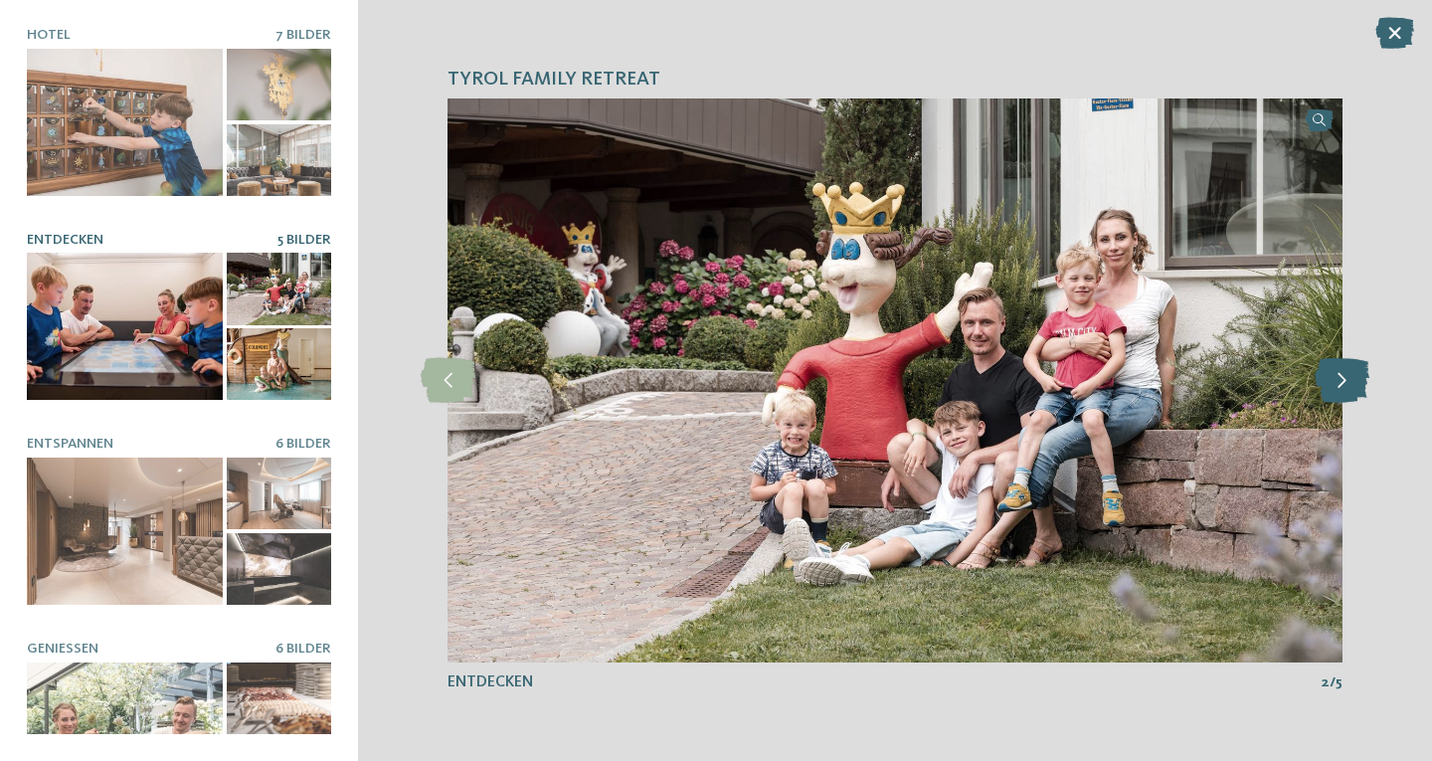
click at [1357, 374] on icon at bounding box center [1342, 380] width 55 height 45
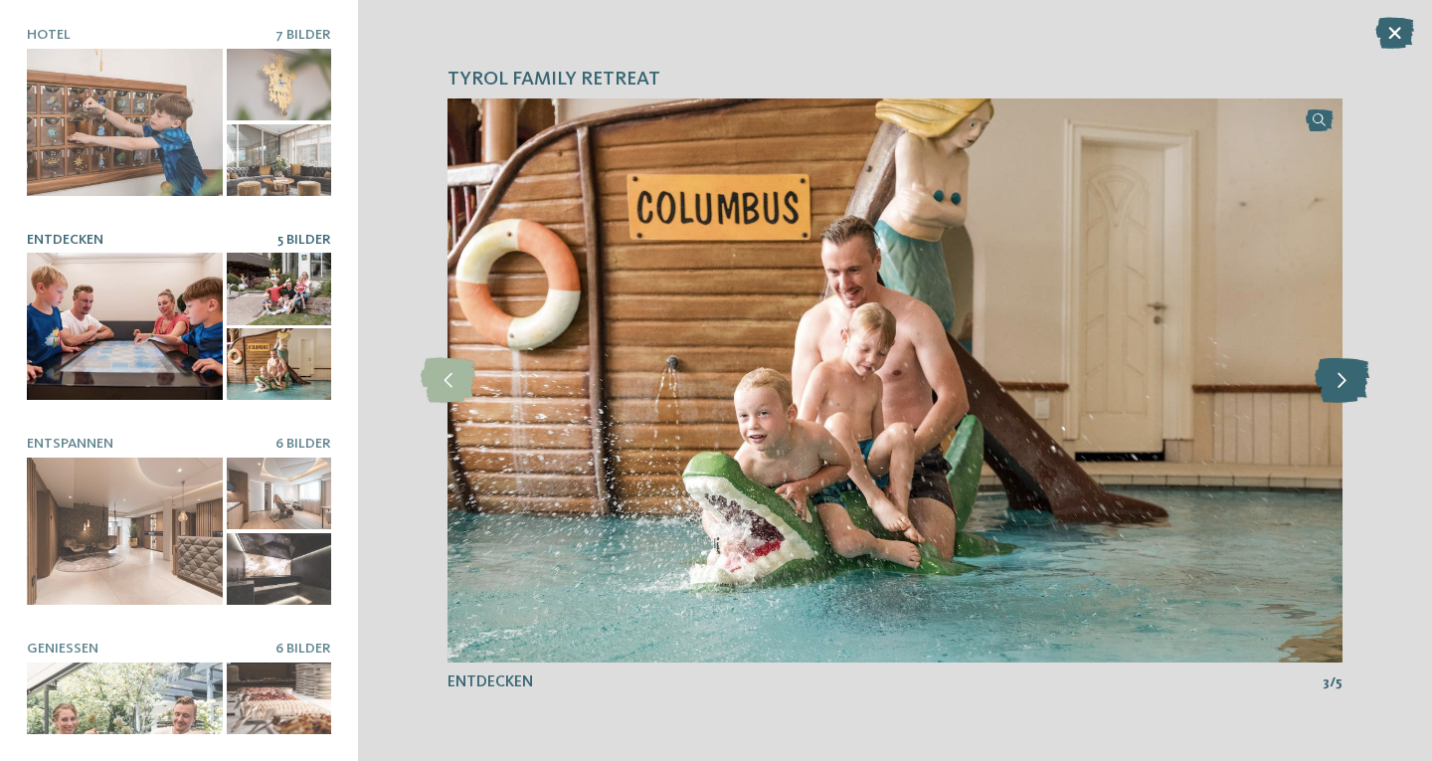
click at [1357, 374] on icon at bounding box center [1342, 380] width 55 height 45
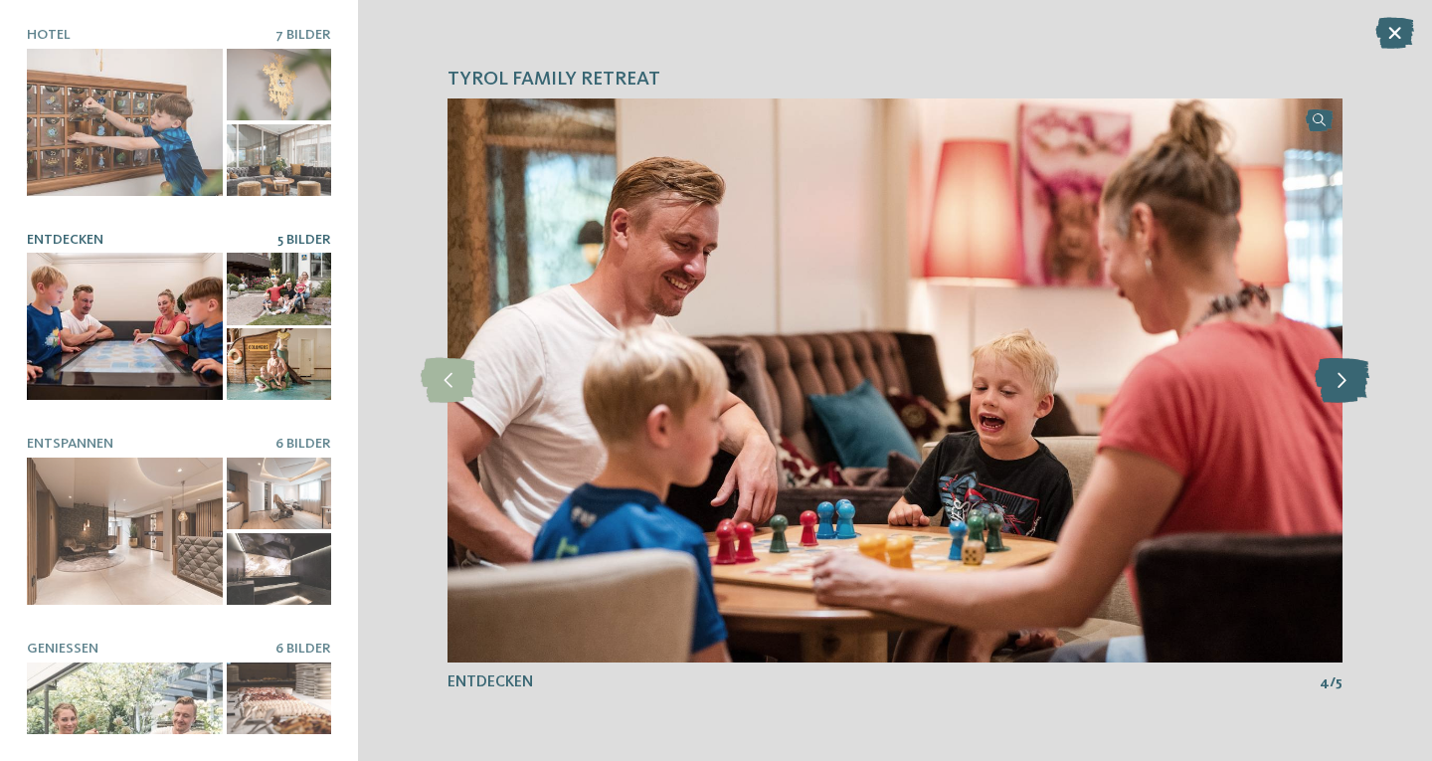
click at [1357, 374] on icon at bounding box center [1342, 380] width 55 height 45
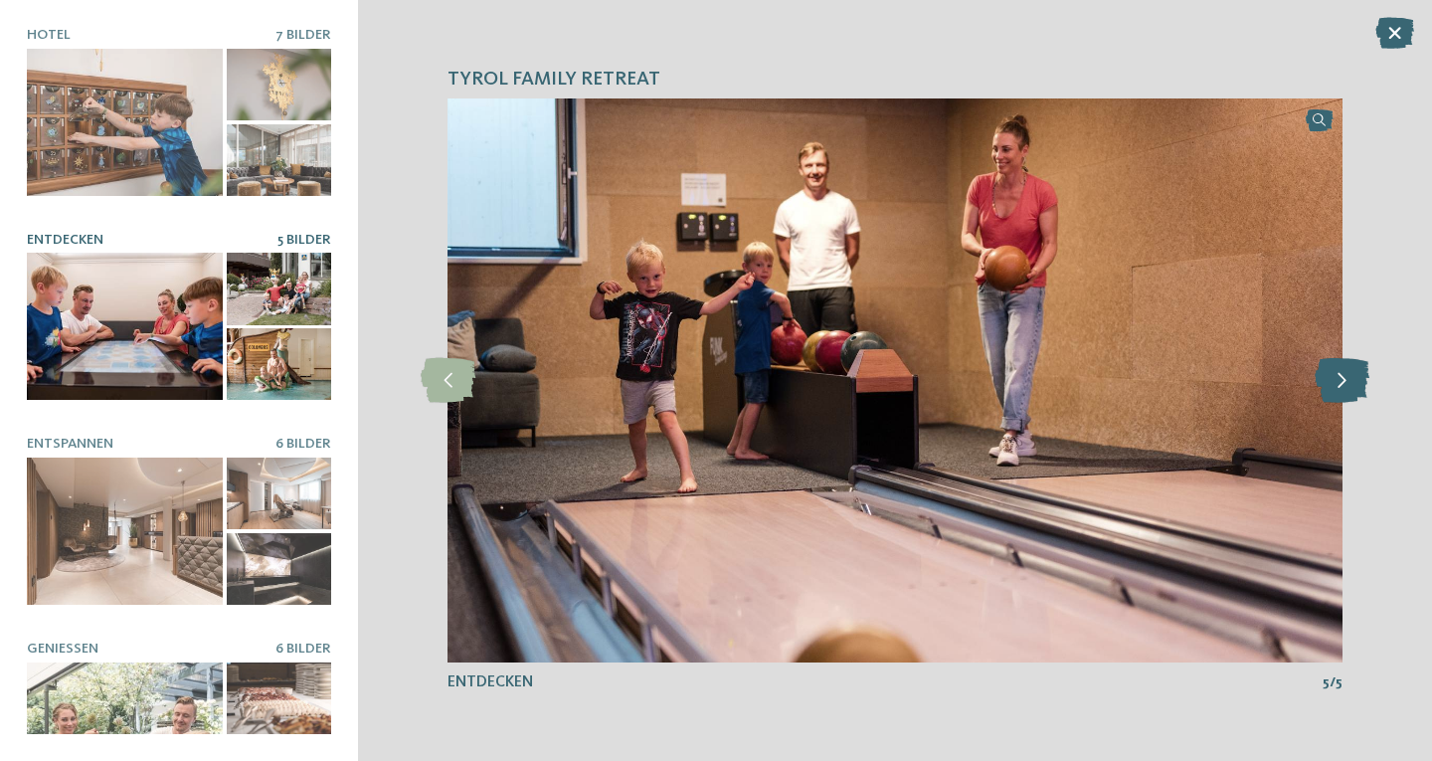
click at [1357, 374] on icon at bounding box center [1342, 380] width 55 height 45
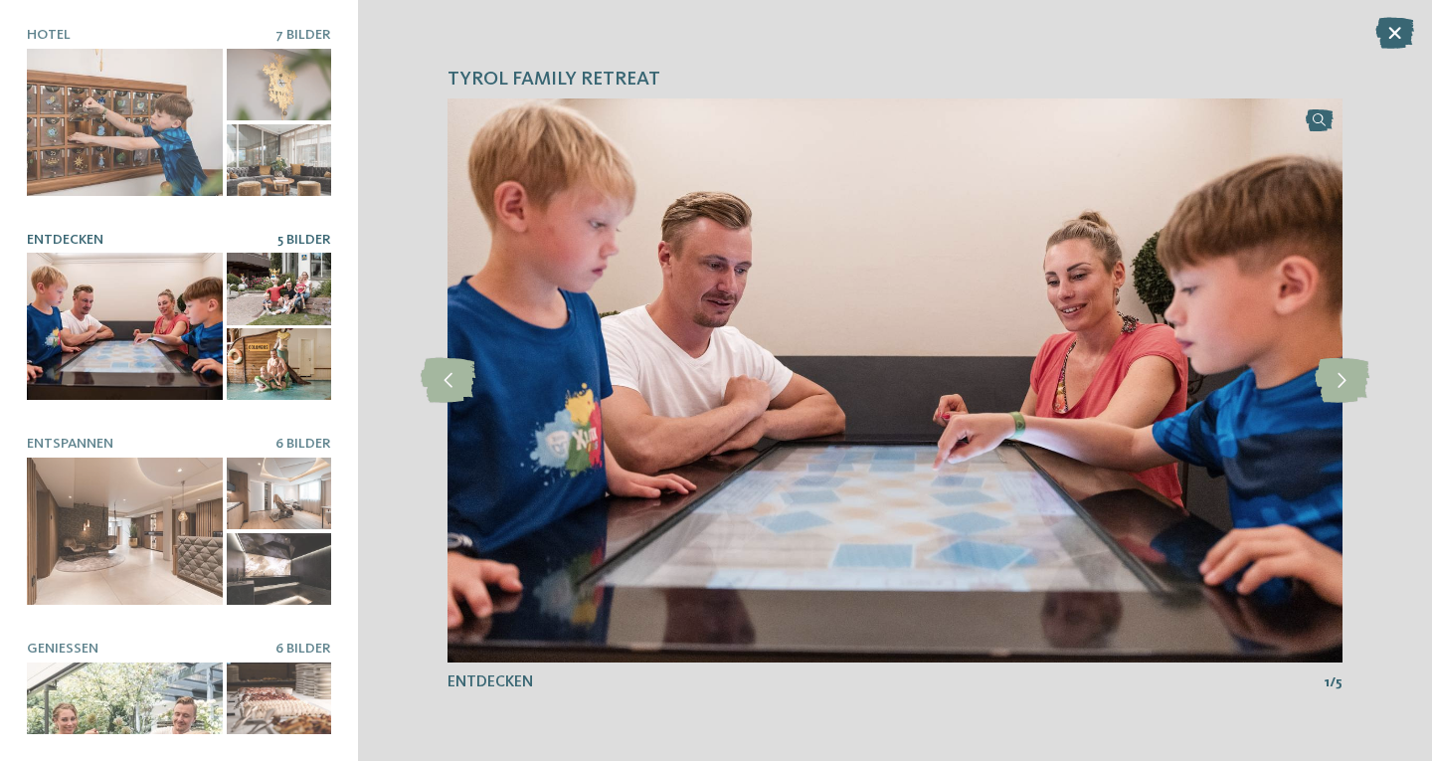
drag, startPoint x: 656, startPoint y: 75, endPoint x: 424, endPoint y: 82, distance: 231.9
click at [424, 82] on div "TYROL family retreat slide 1 of 7" at bounding box center [895, 380] width 1074 height 761
copy span "TYROL family retreat"
click at [1399, 30] on icon at bounding box center [1395, 33] width 39 height 32
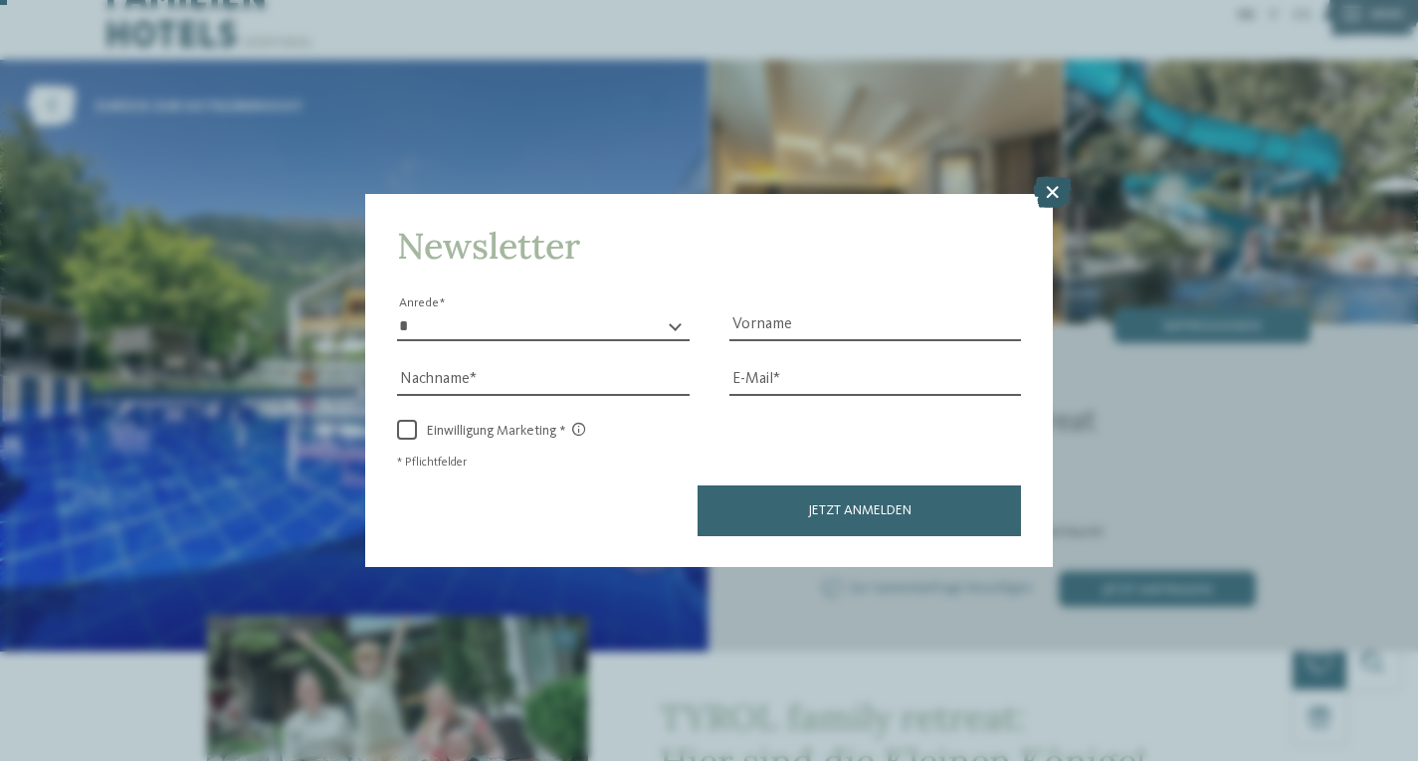
click at [1064, 183] on icon at bounding box center [1052, 192] width 39 height 32
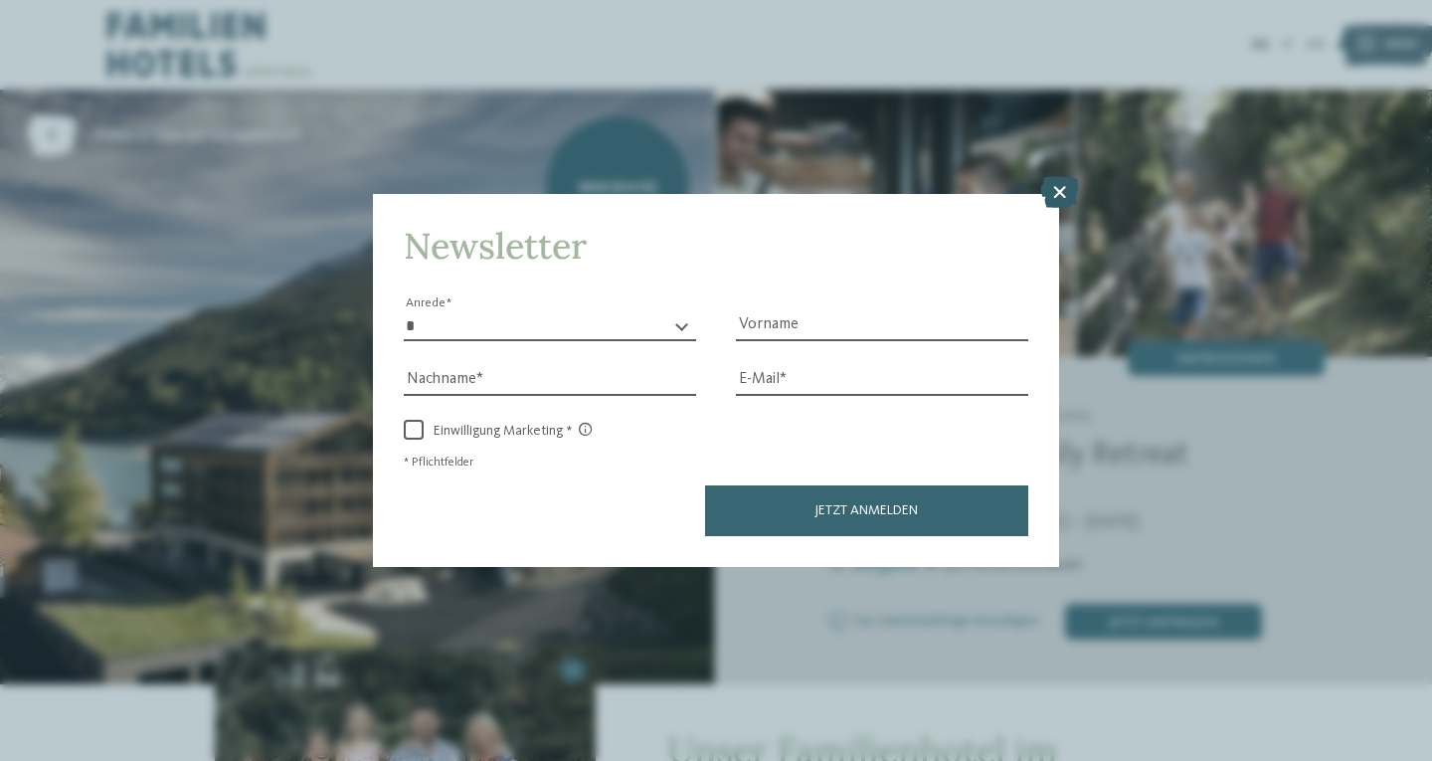
click at [1058, 186] on icon at bounding box center [1060, 192] width 39 height 32
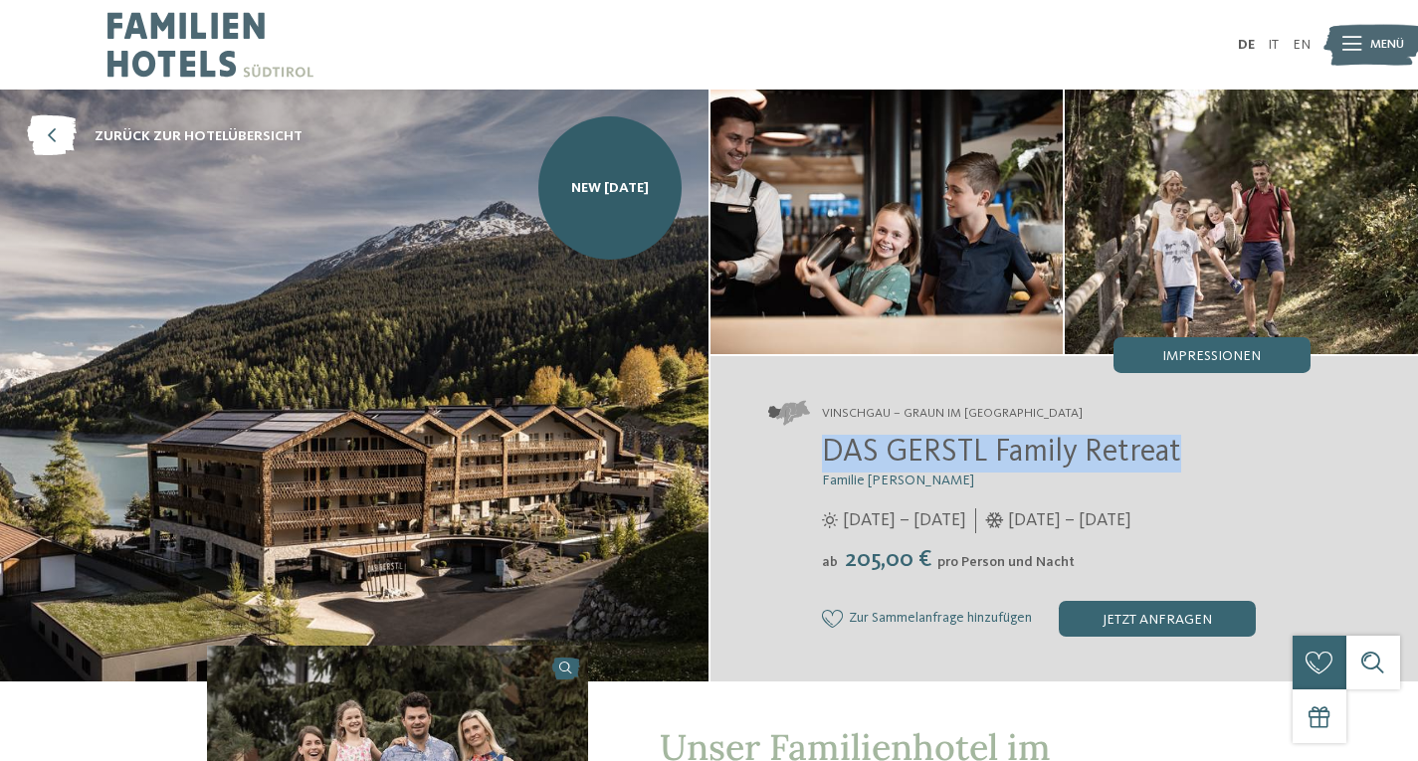
drag, startPoint x: 1183, startPoint y: 446, endPoint x: 825, endPoint y: 438, distance: 358.2
click at [825, 438] on h2 "DAS GERSTL Family Retreat" at bounding box center [1066, 454] width 488 height 38
copy span "DAS GERSTL Family Retreat"
